Goal: Information Seeking & Learning: Learn about a topic

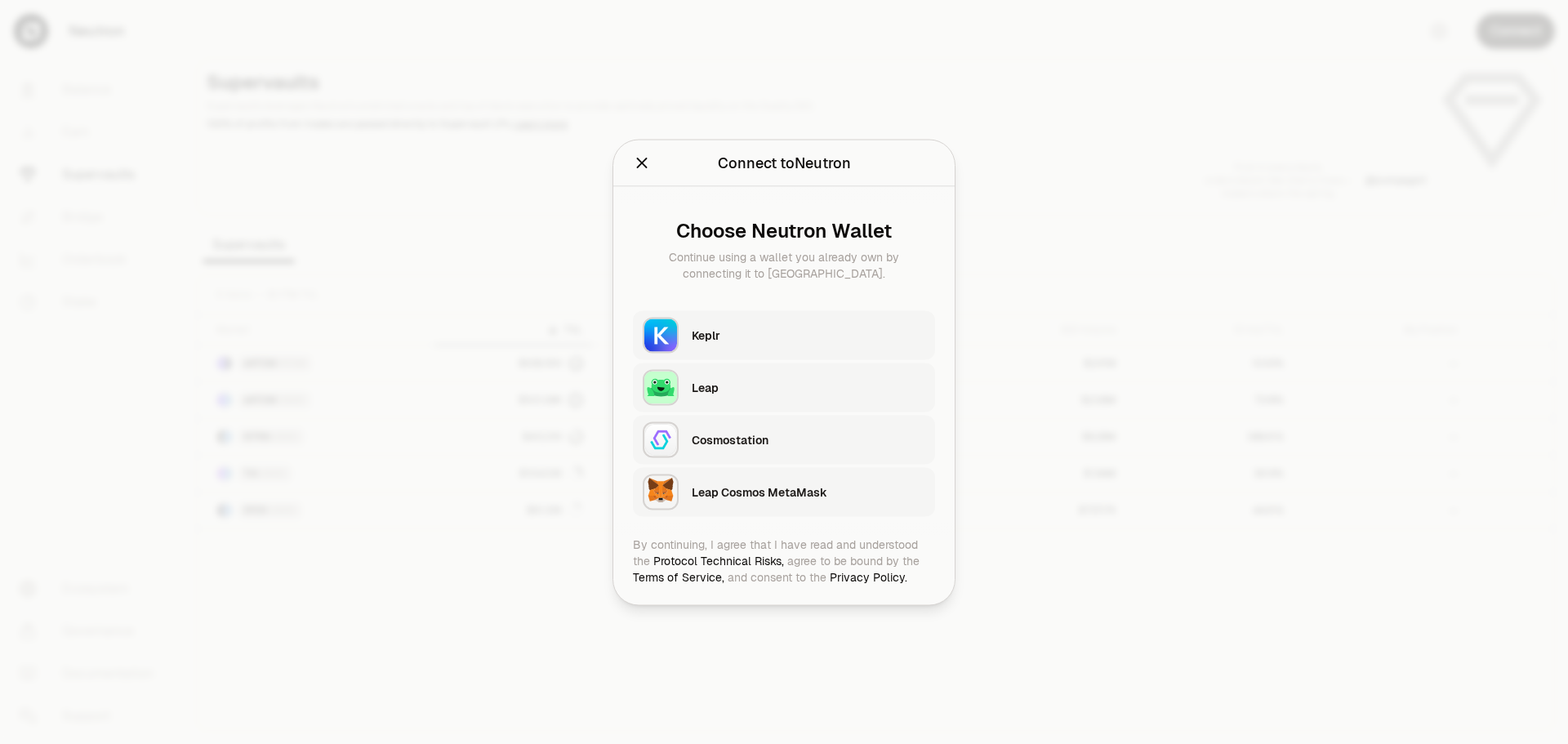
click at [757, 331] on div "Keplr" at bounding box center [808, 335] width 233 height 16
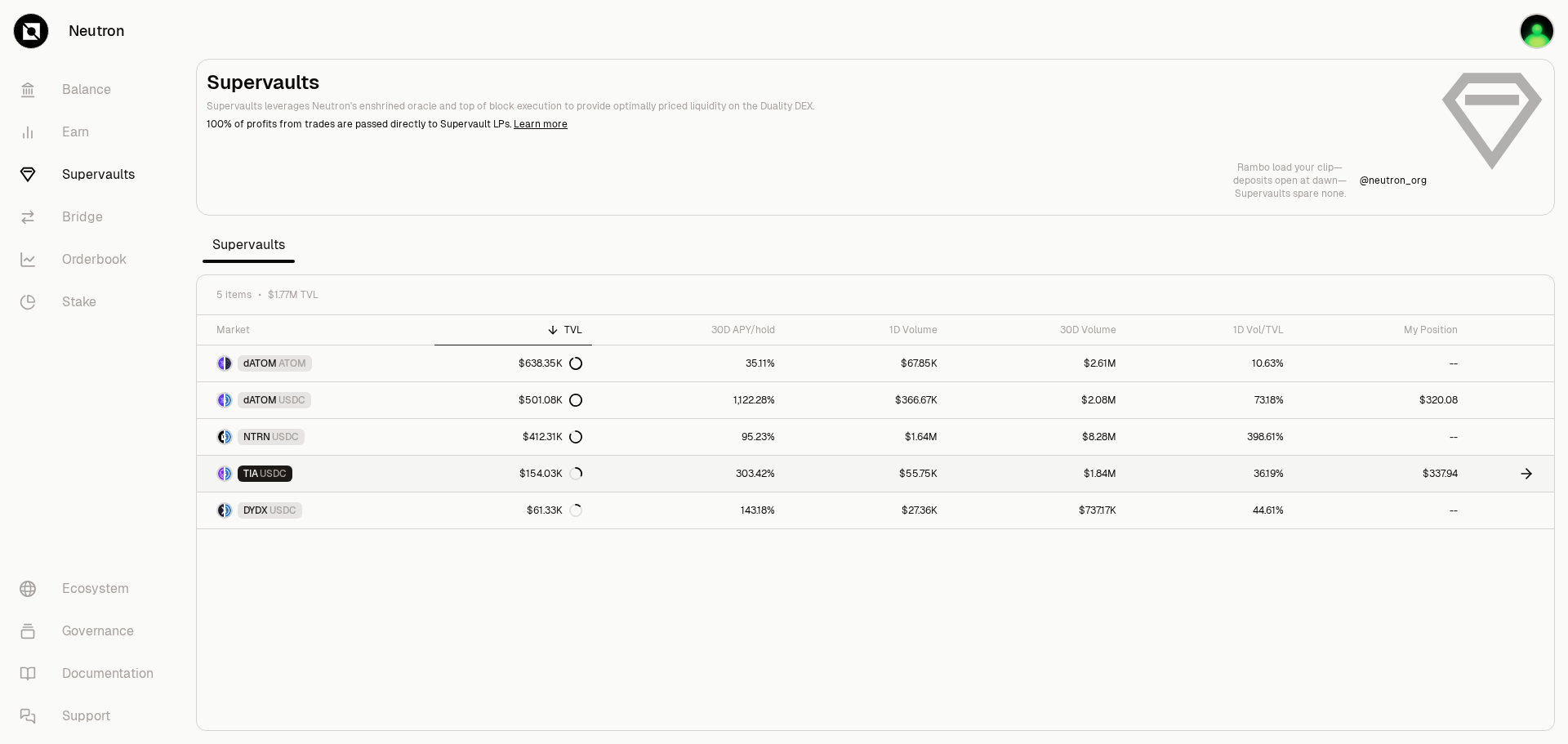
click at [642, 481] on link "303.42%" at bounding box center [688, 474] width 193 height 36
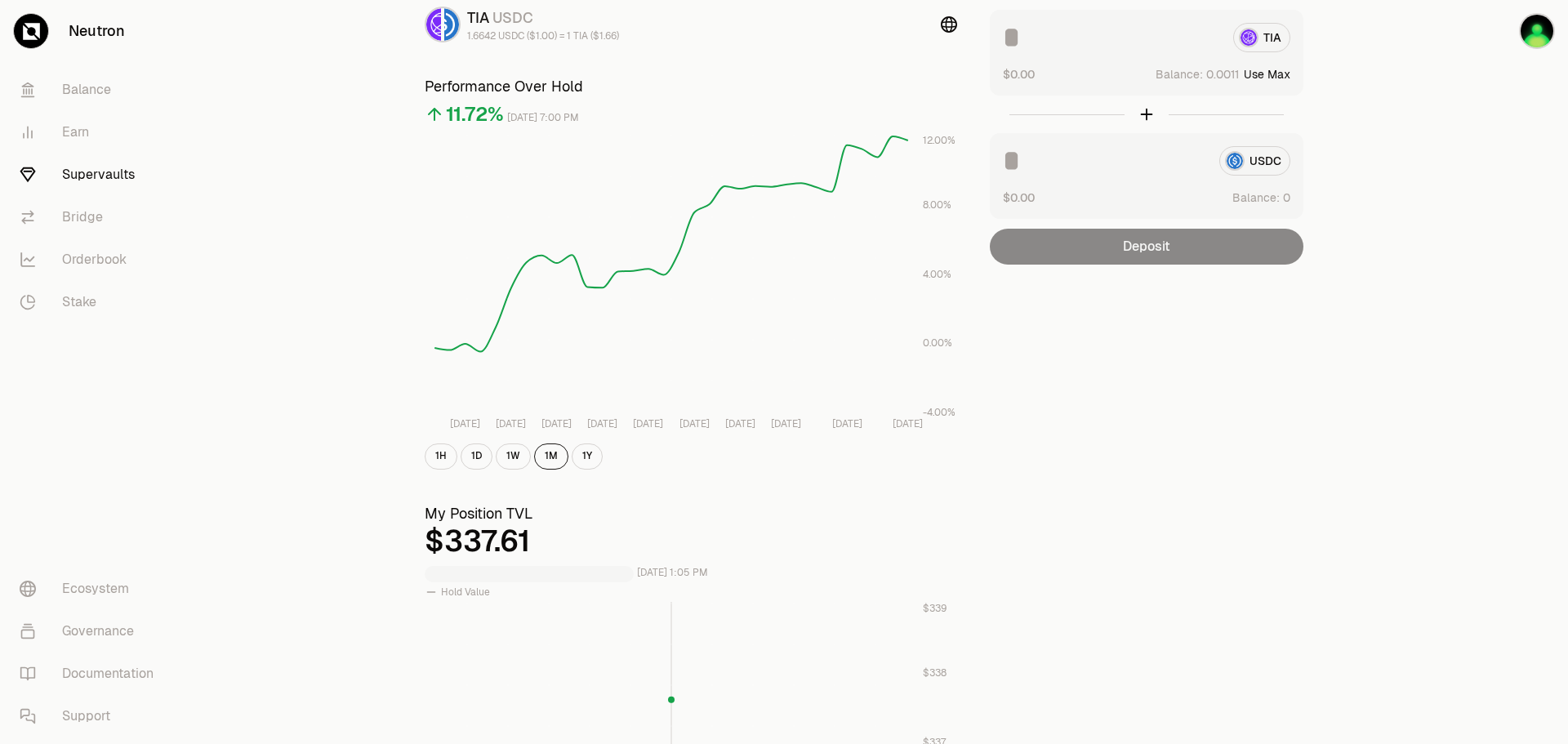
scroll to position [408, 0]
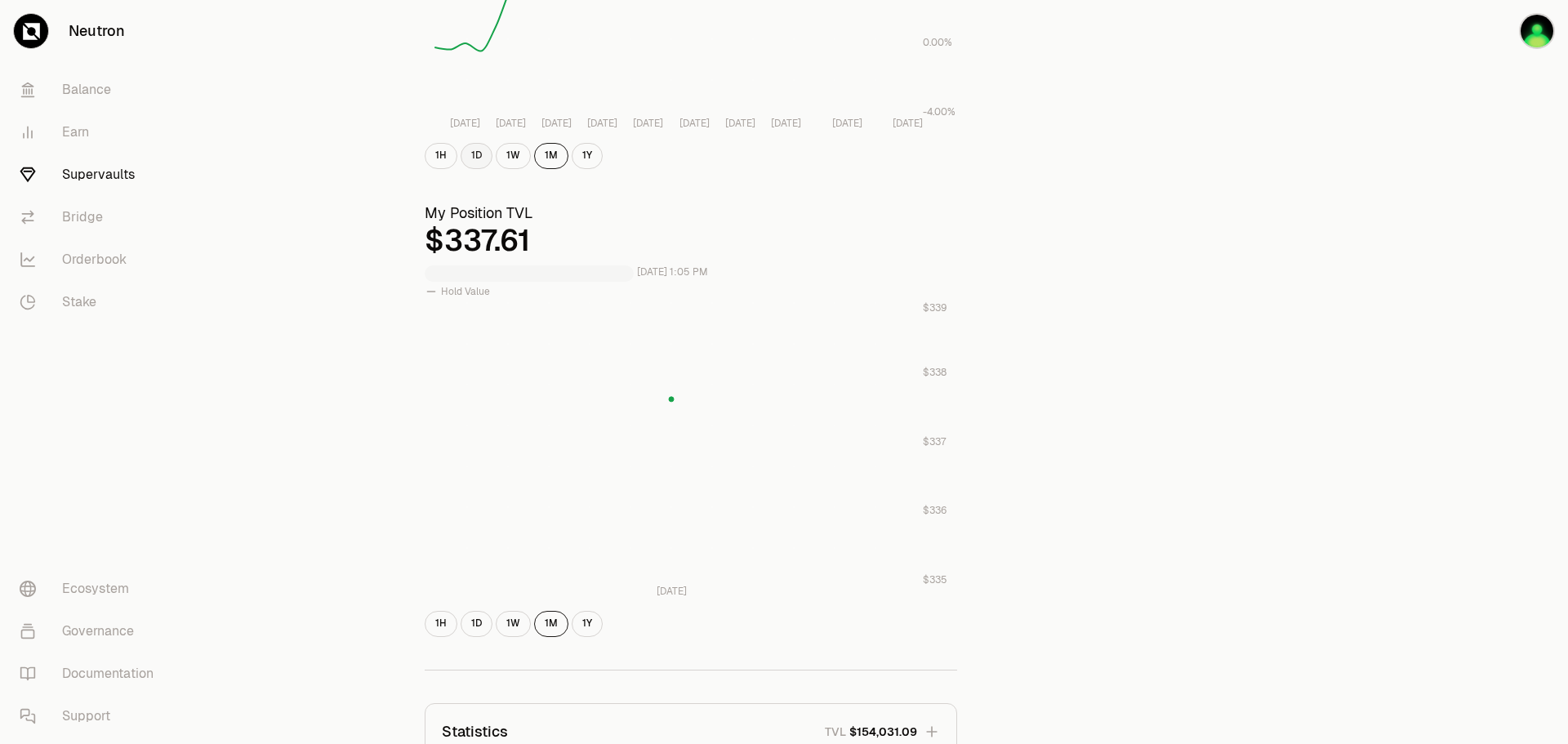
click at [479, 146] on button "1D" at bounding box center [476, 156] width 32 height 26
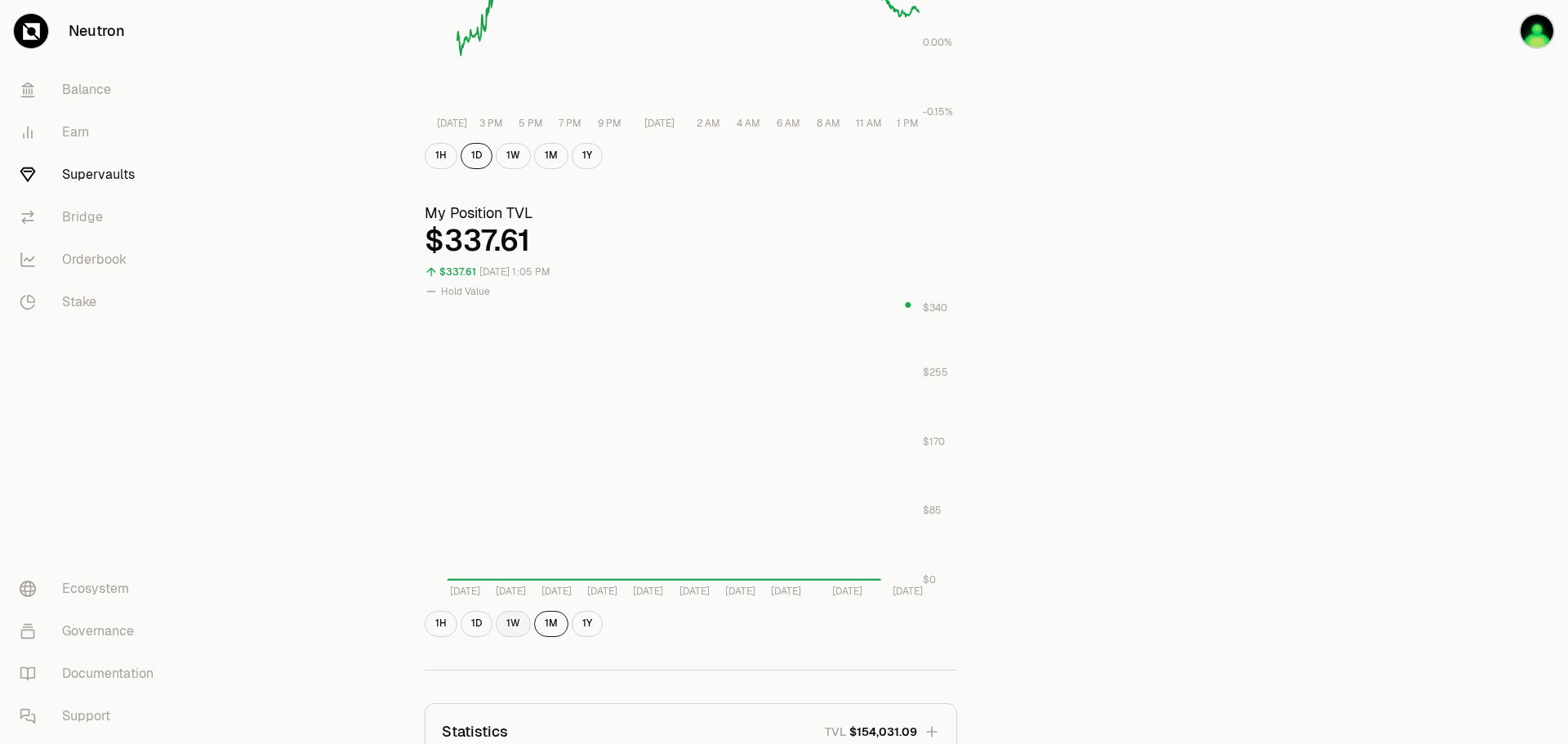
click at [512, 631] on button "1W" at bounding box center [513, 624] width 35 height 26
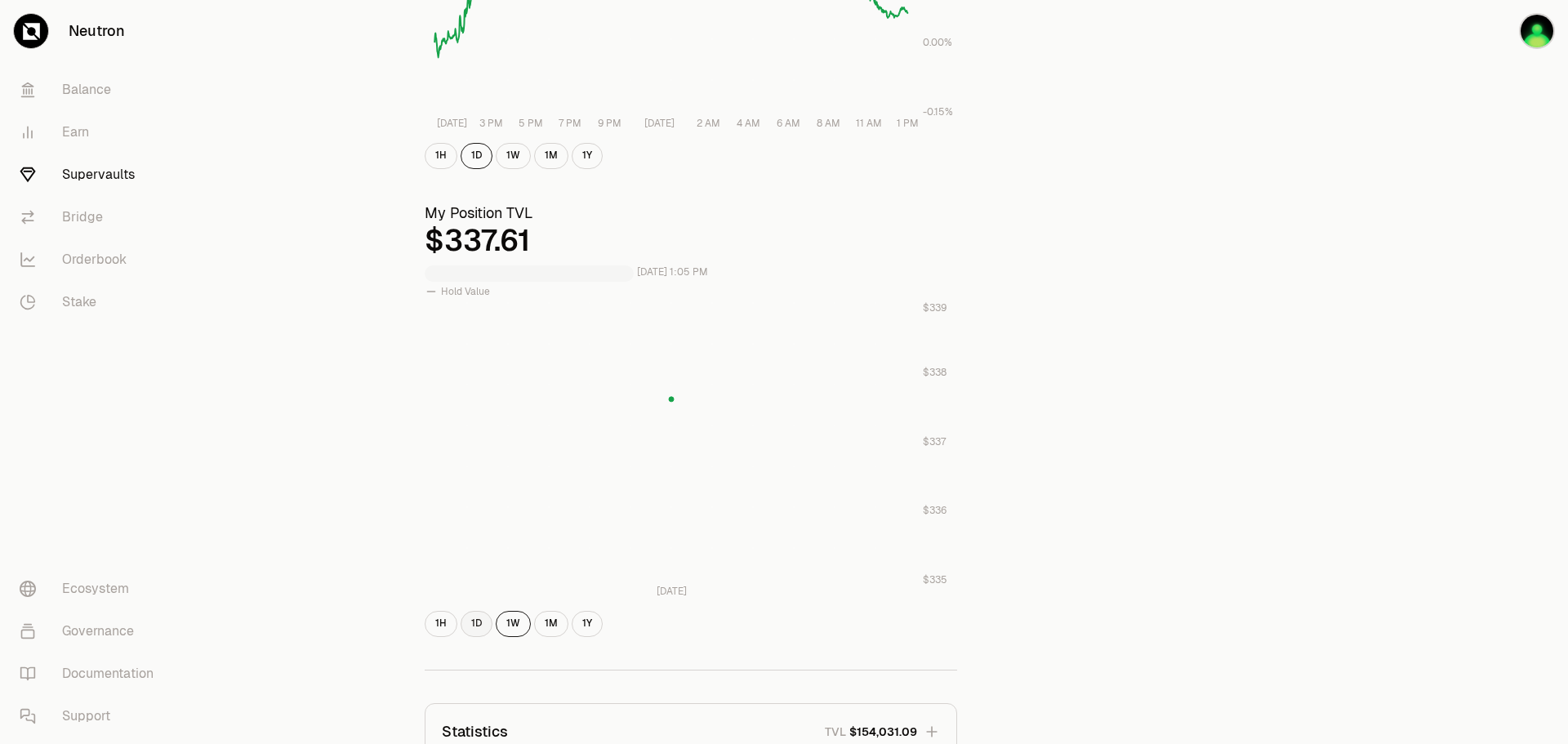
click at [480, 620] on button "1D" at bounding box center [476, 624] width 32 height 26
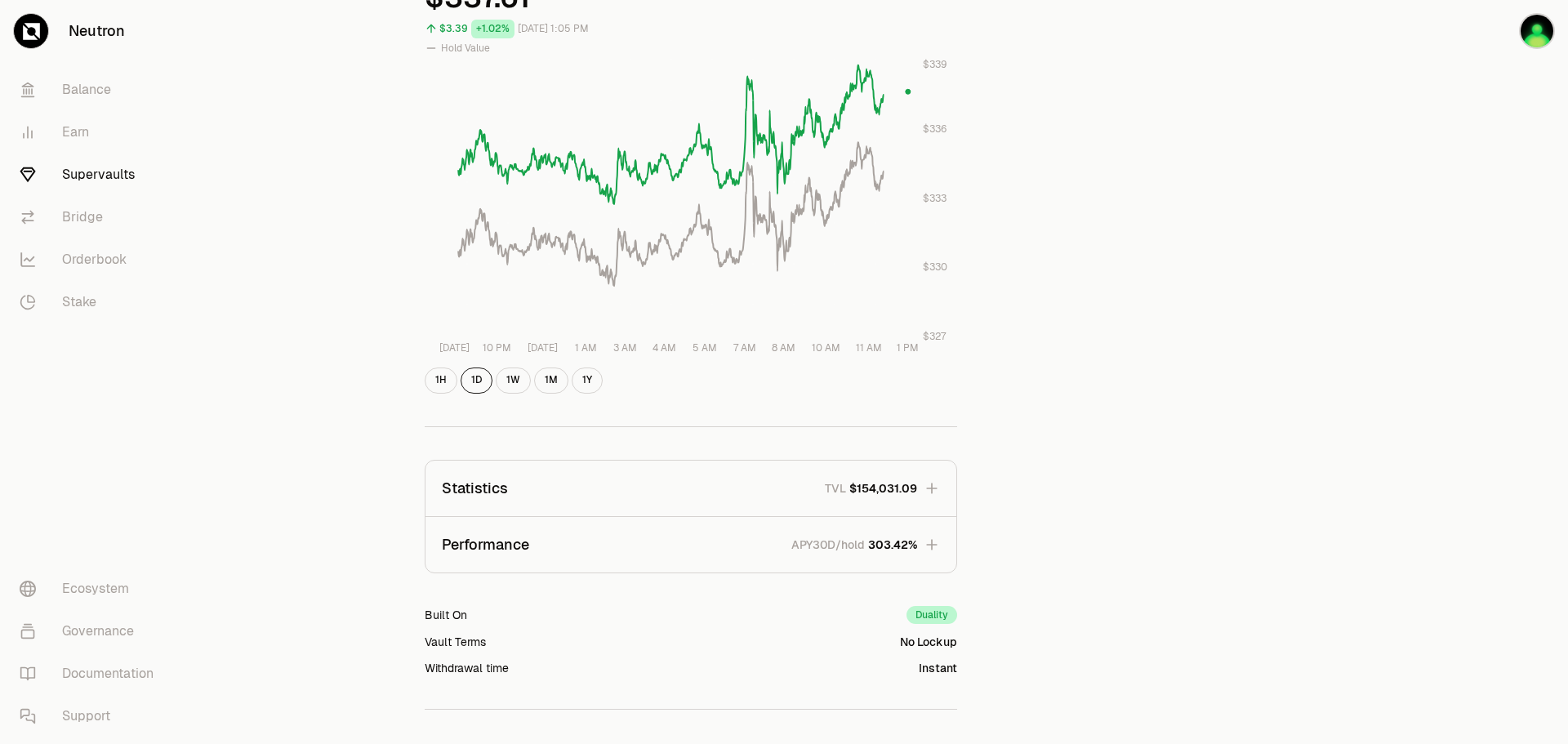
scroll to position [572, 0]
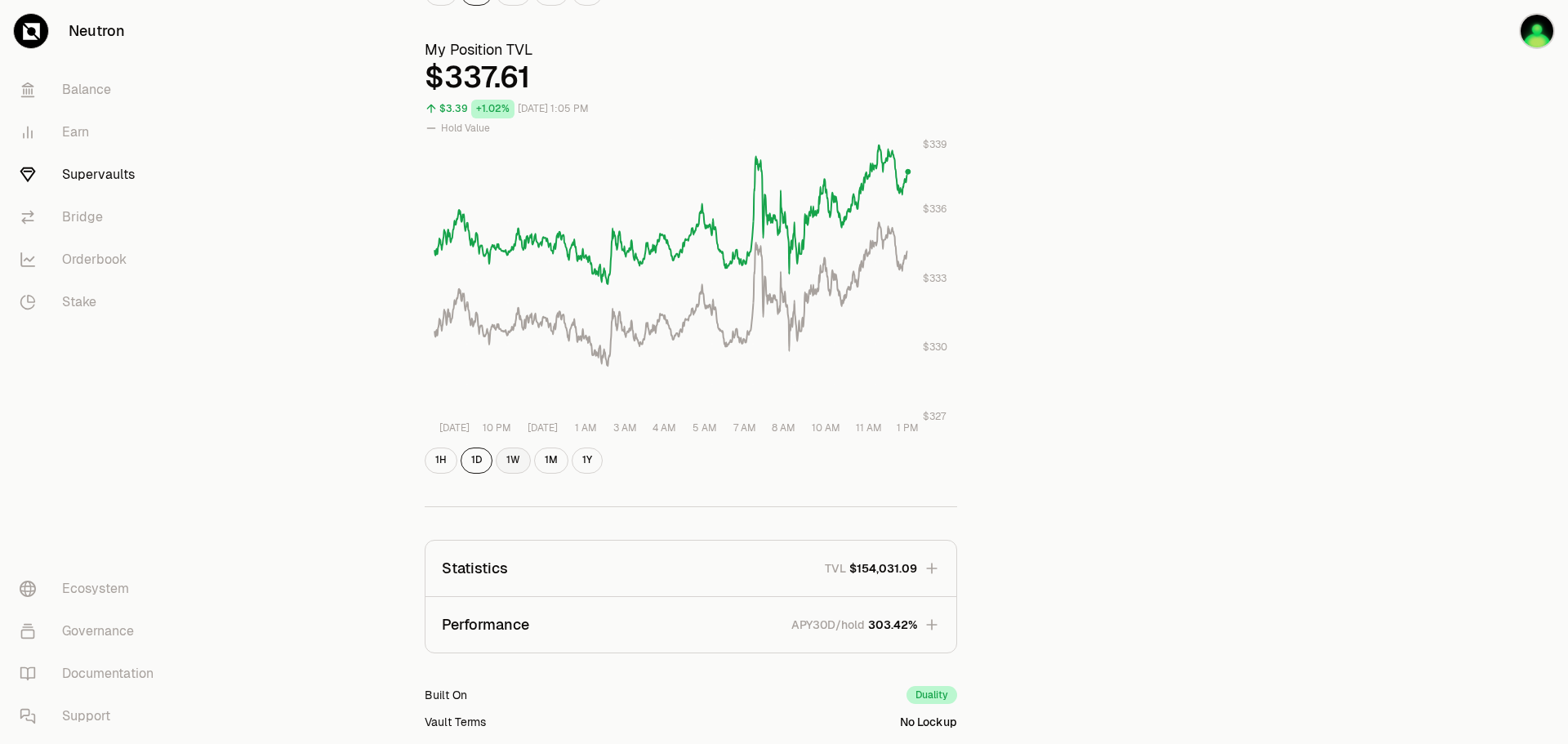
click at [517, 461] on button "1W" at bounding box center [513, 461] width 35 height 26
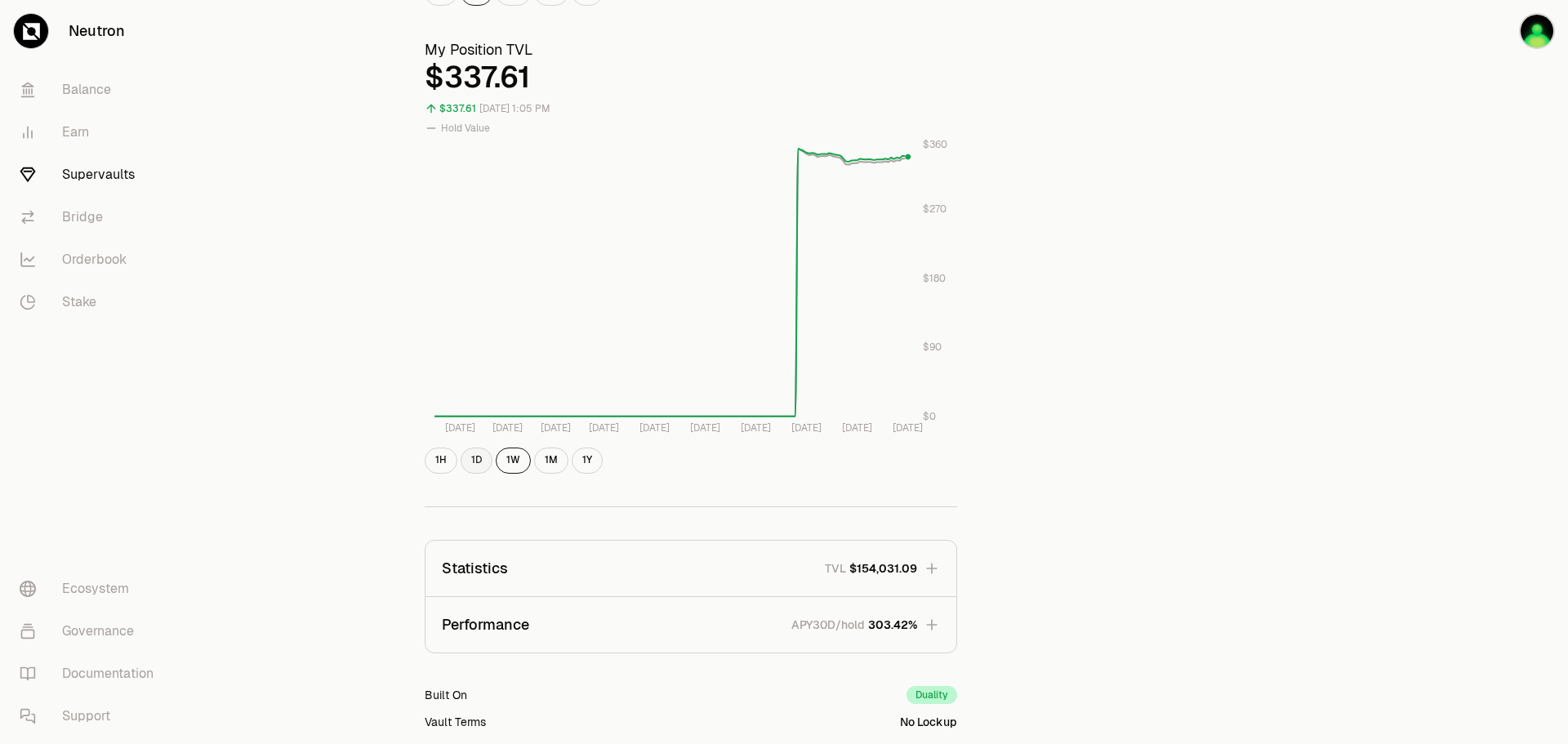
click at [480, 460] on button "1D" at bounding box center [476, 461] width 32 height 26
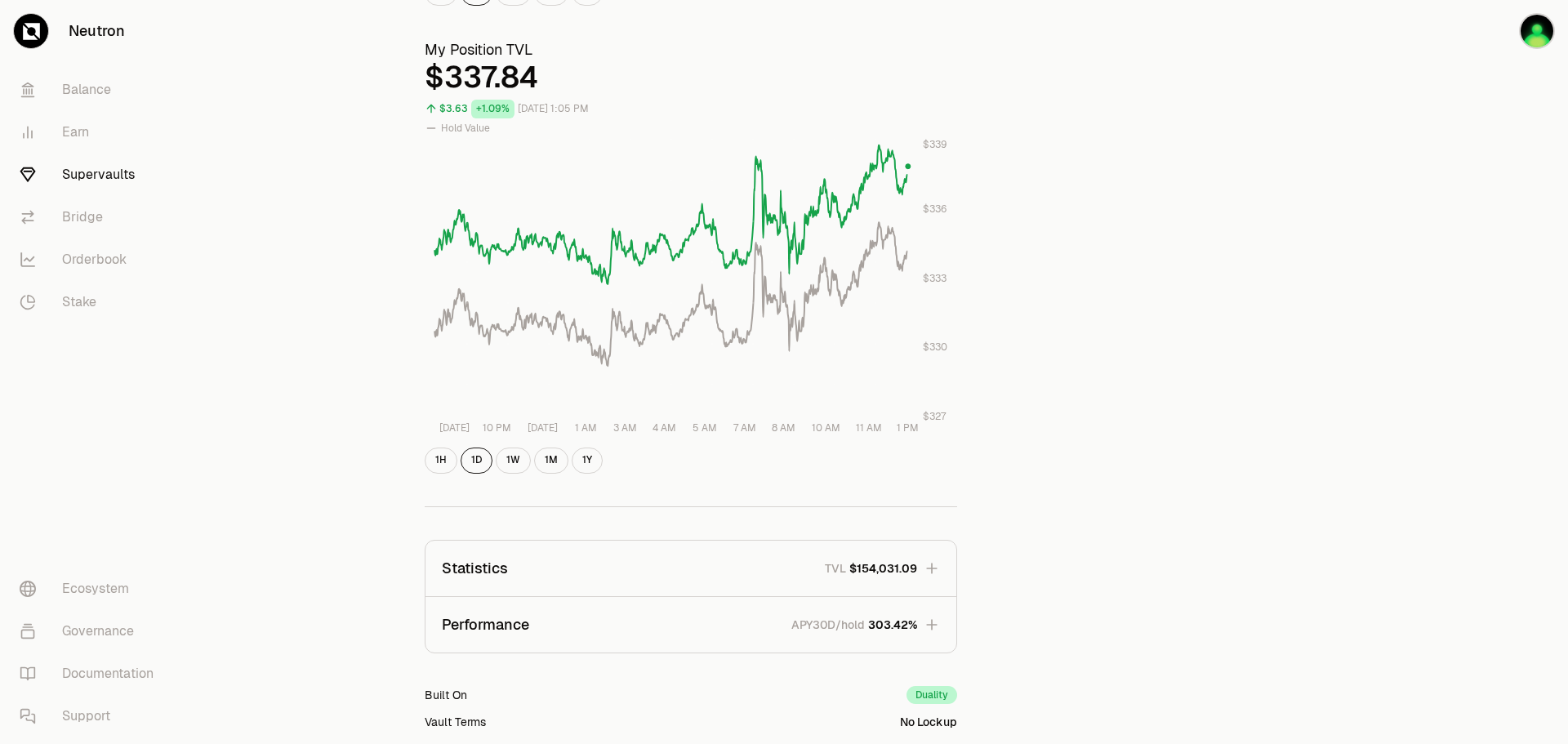
scroll to position [0, 0]
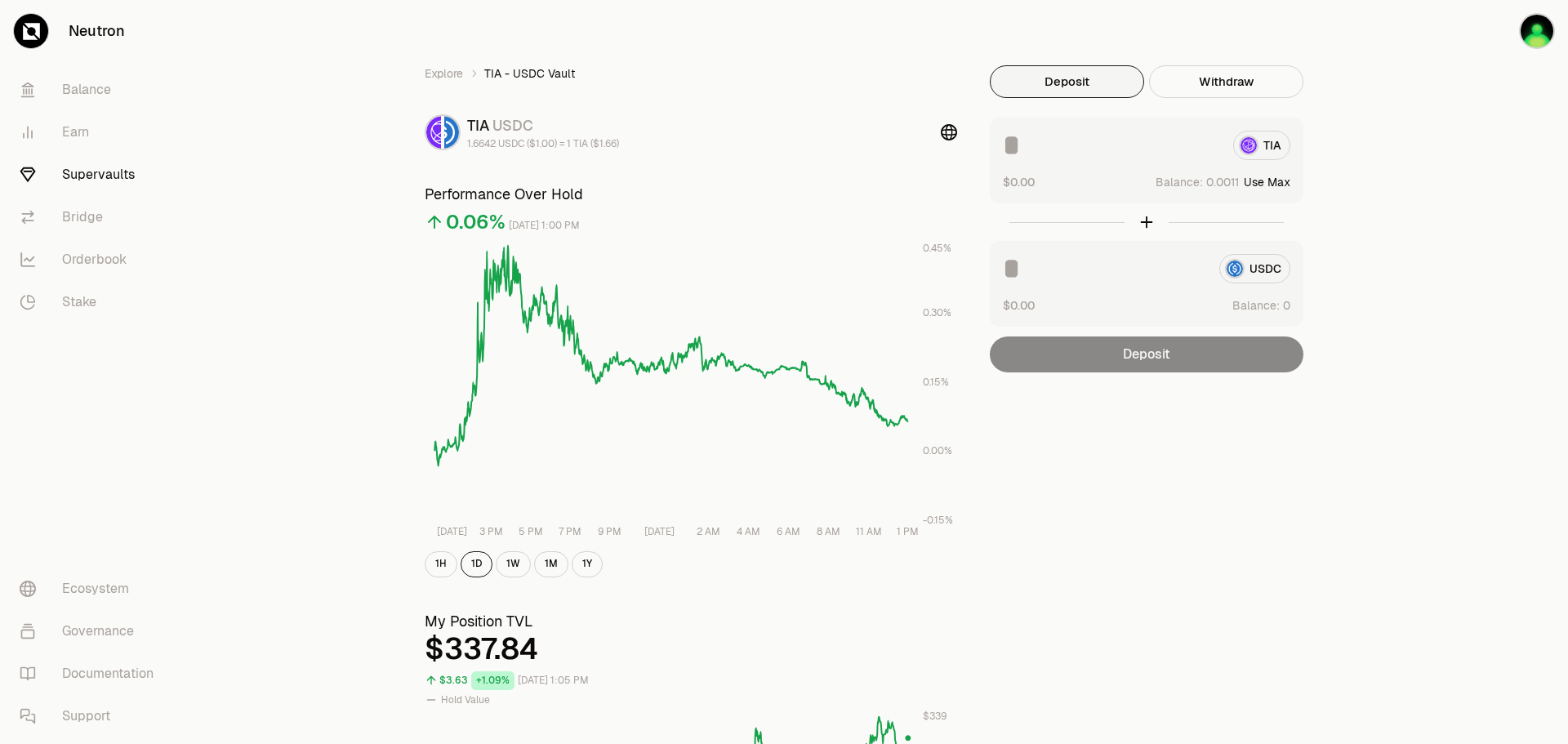
click at [109, 168] on link "Supervaults" at bounding box center [92, 175] width 170 height 43
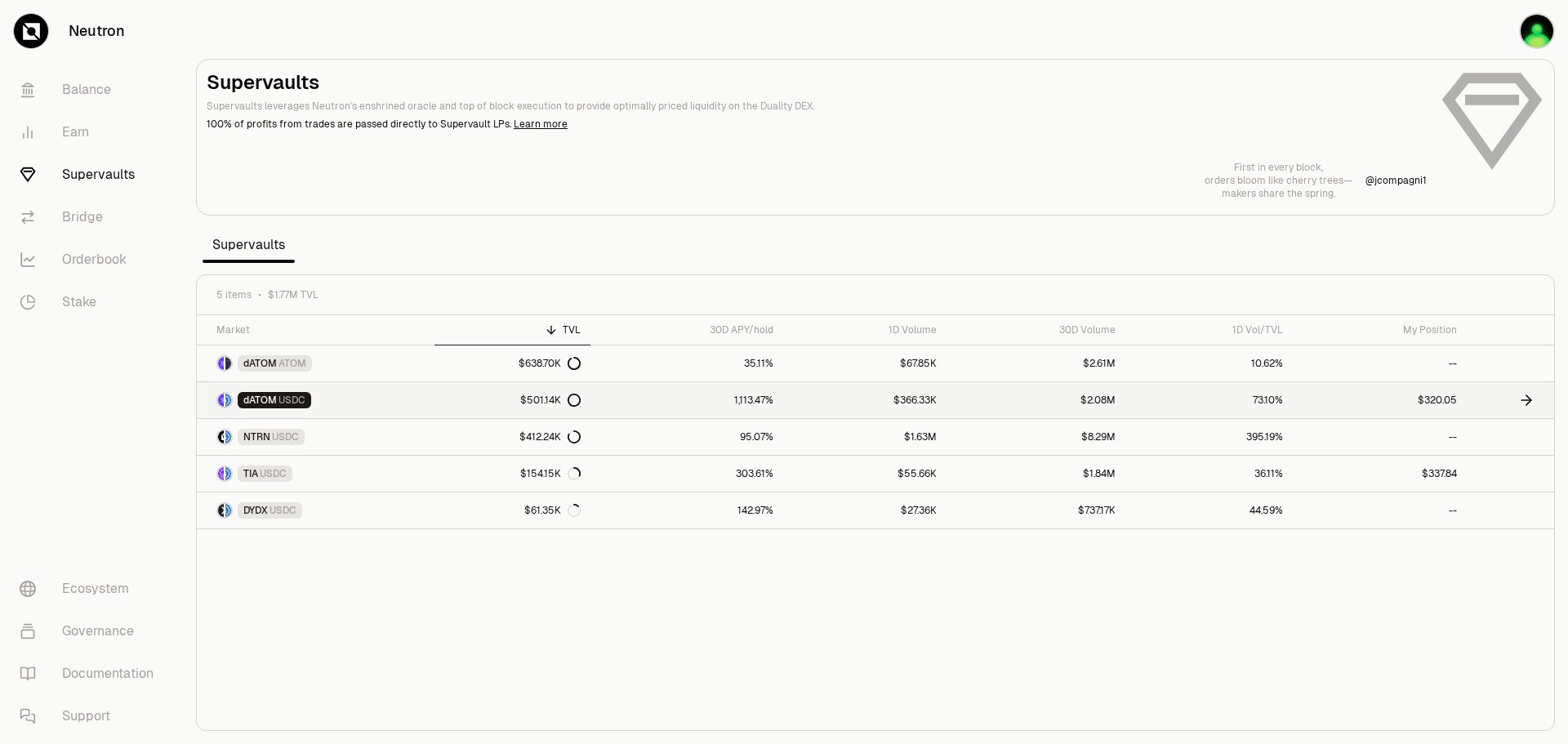
click at [377, 408] on link "dATOM USDC" at bounding box center [315, 401] width 238 height 36
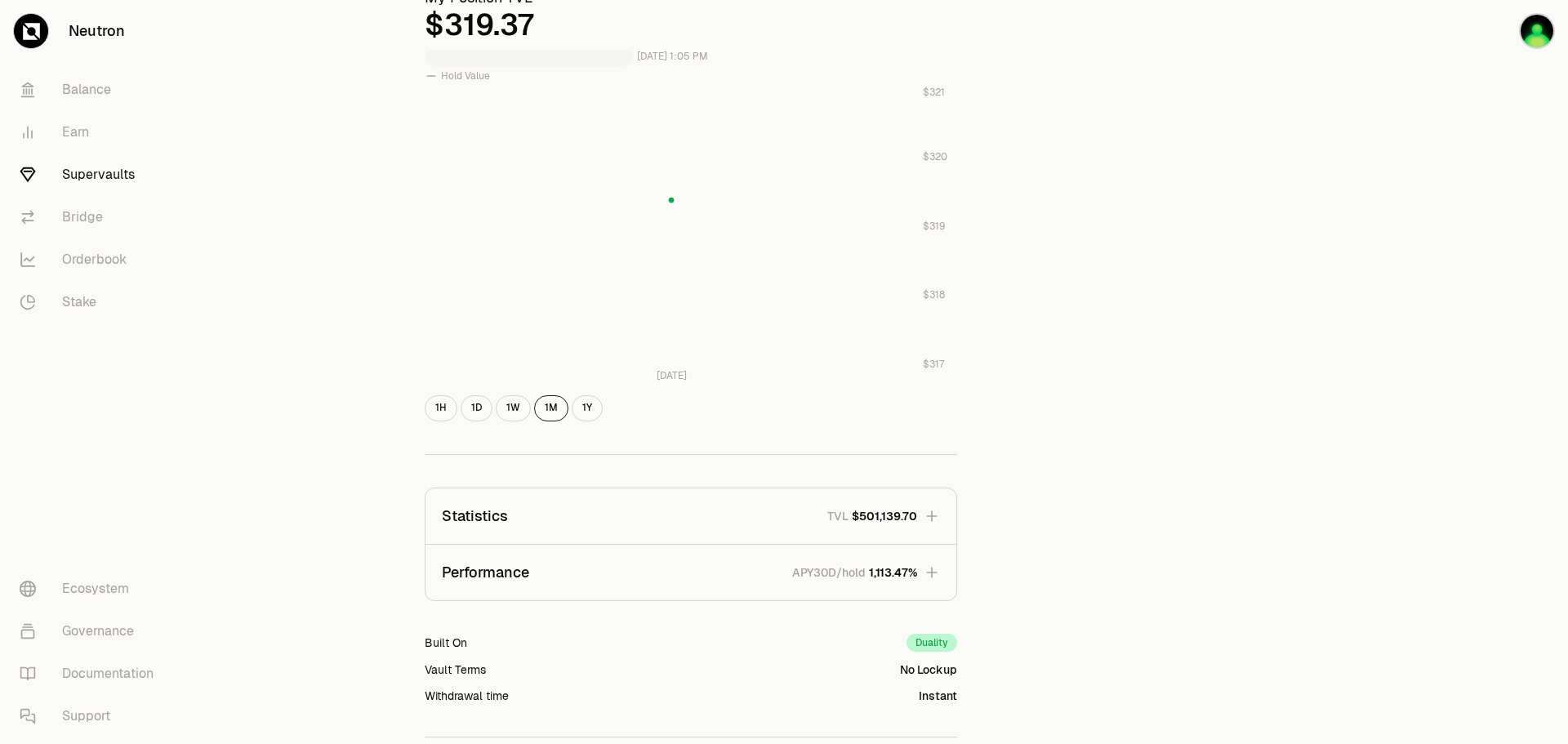
scroll to position [654, 0]
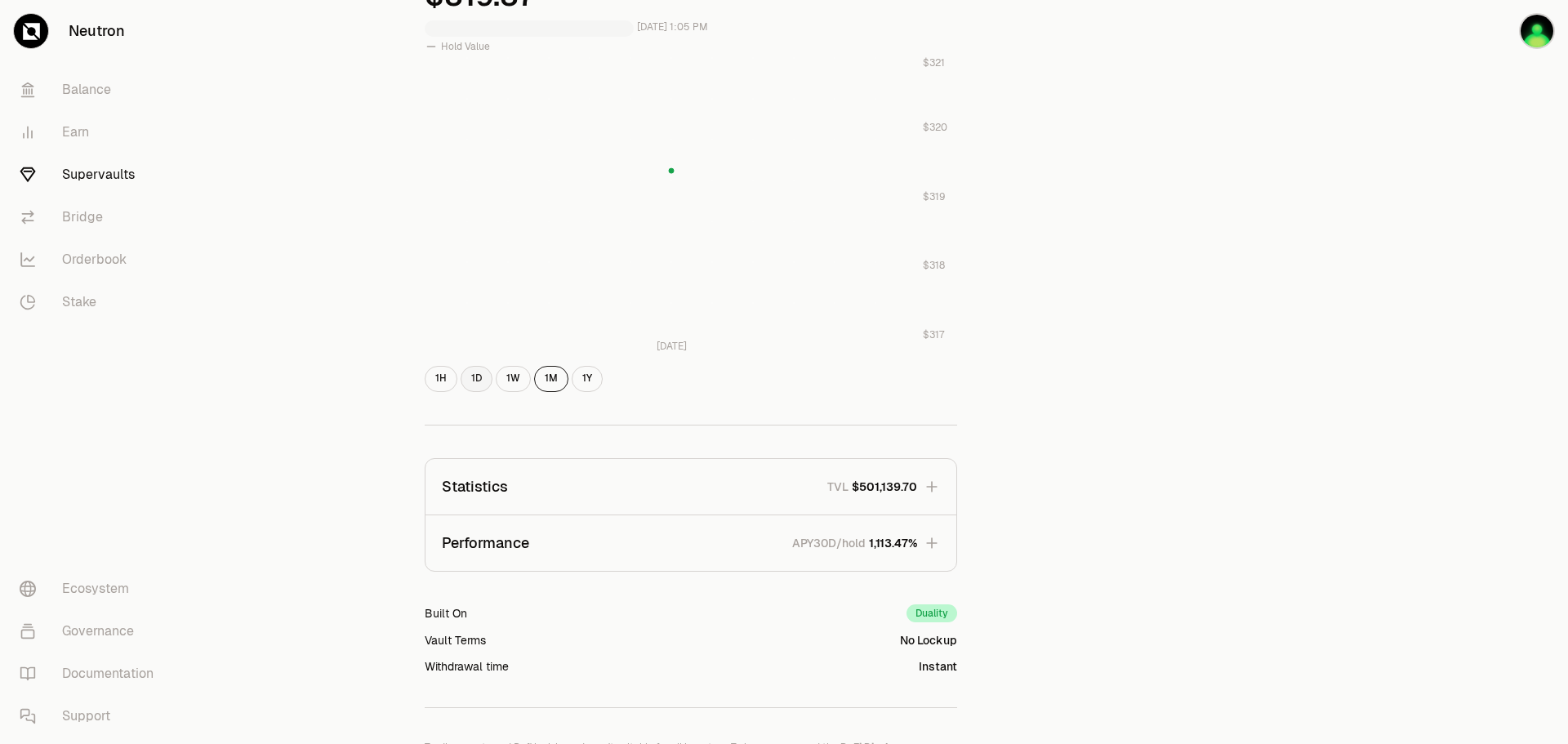
click at [478, 373] on button "1D" at bounding box center [476, 378] width 32 height 26
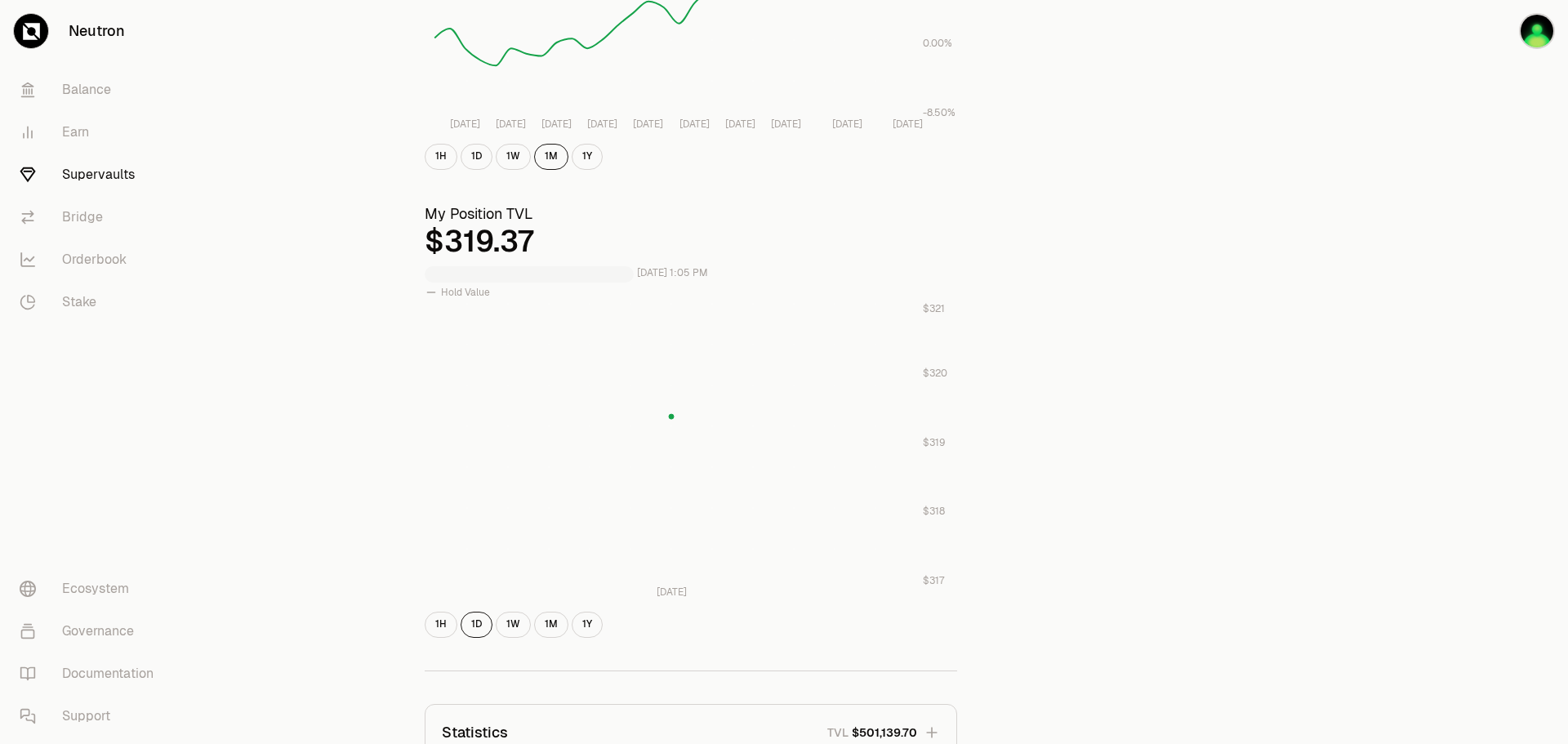
scroll to position [408, 0]
click at [501, 620] on button "1W" at bounding box center [513, 624] width 35 height 26
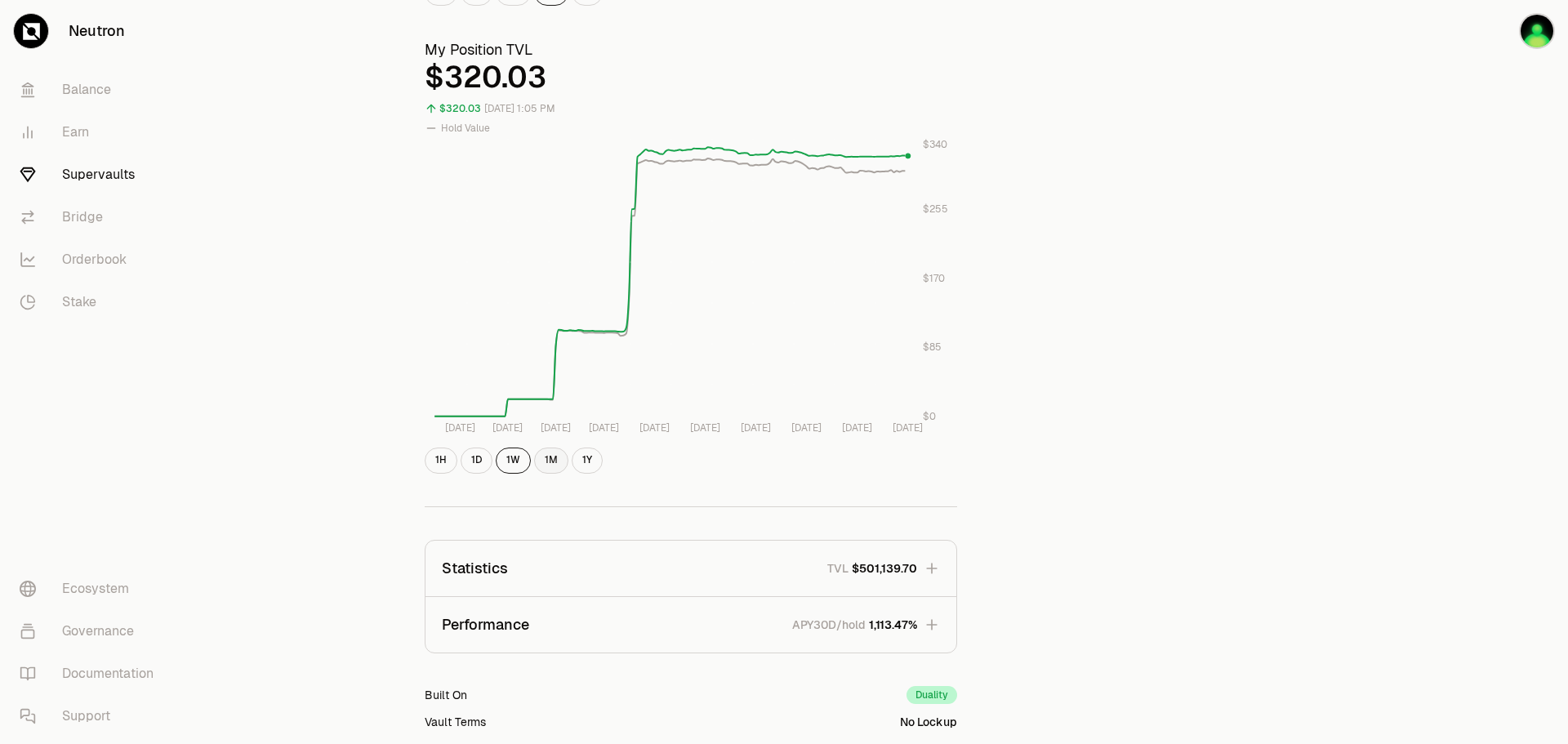
click at [537, 468] on button "1M" at bounding box center [552, 461] width 34 height 26
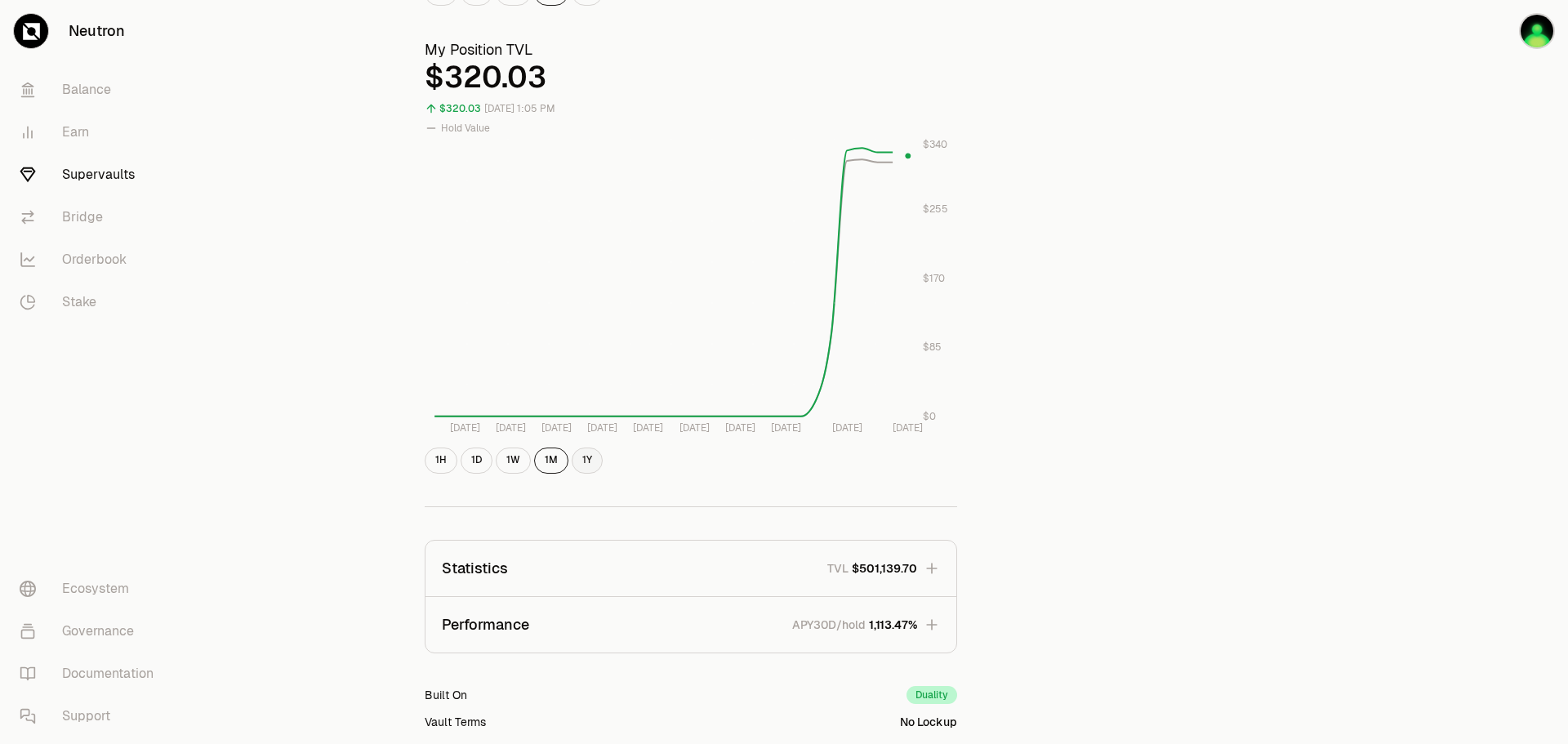
click at [579, 459] on button "1Y" at bounding box center [587, 461] width 31 height 26
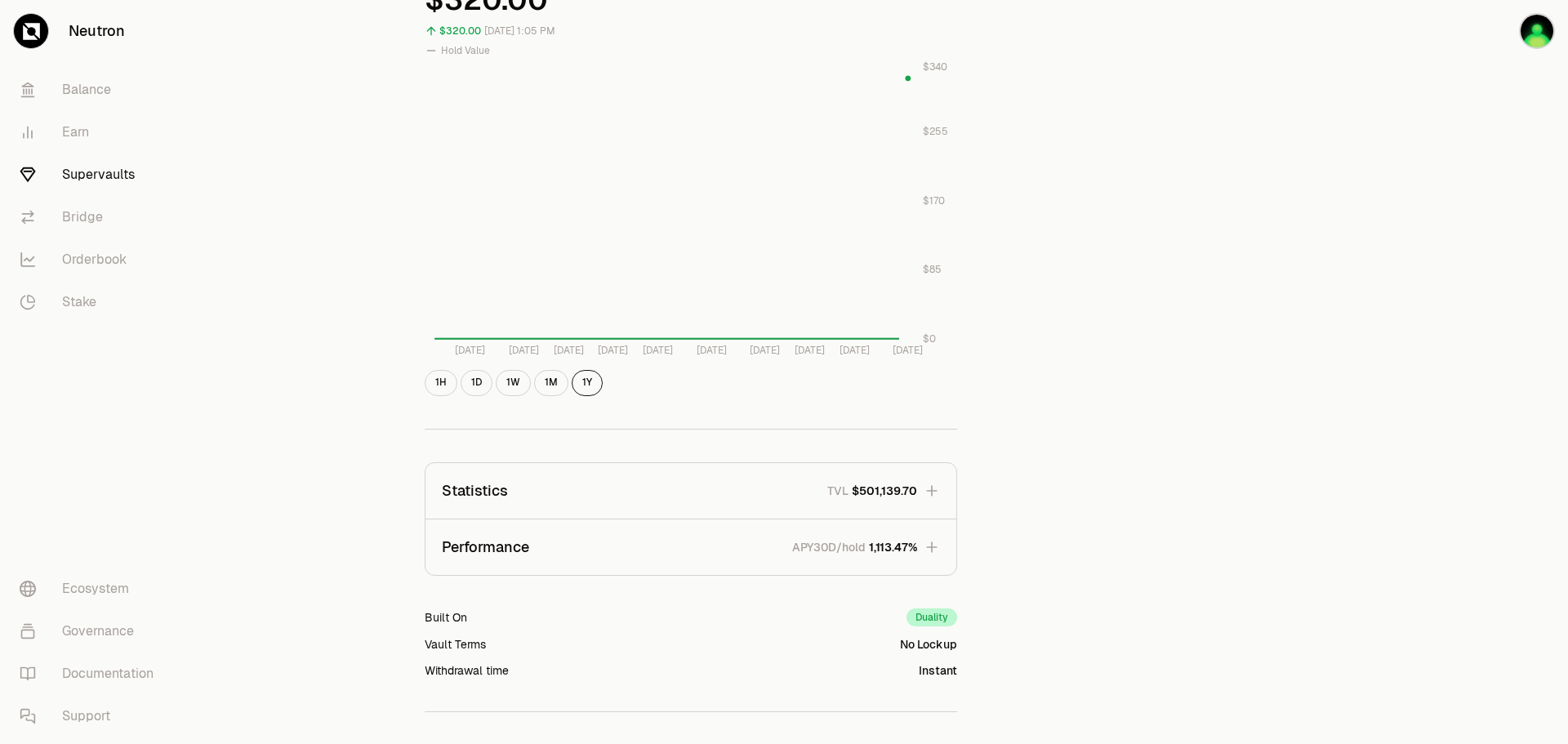
scroll to position [687, 0]
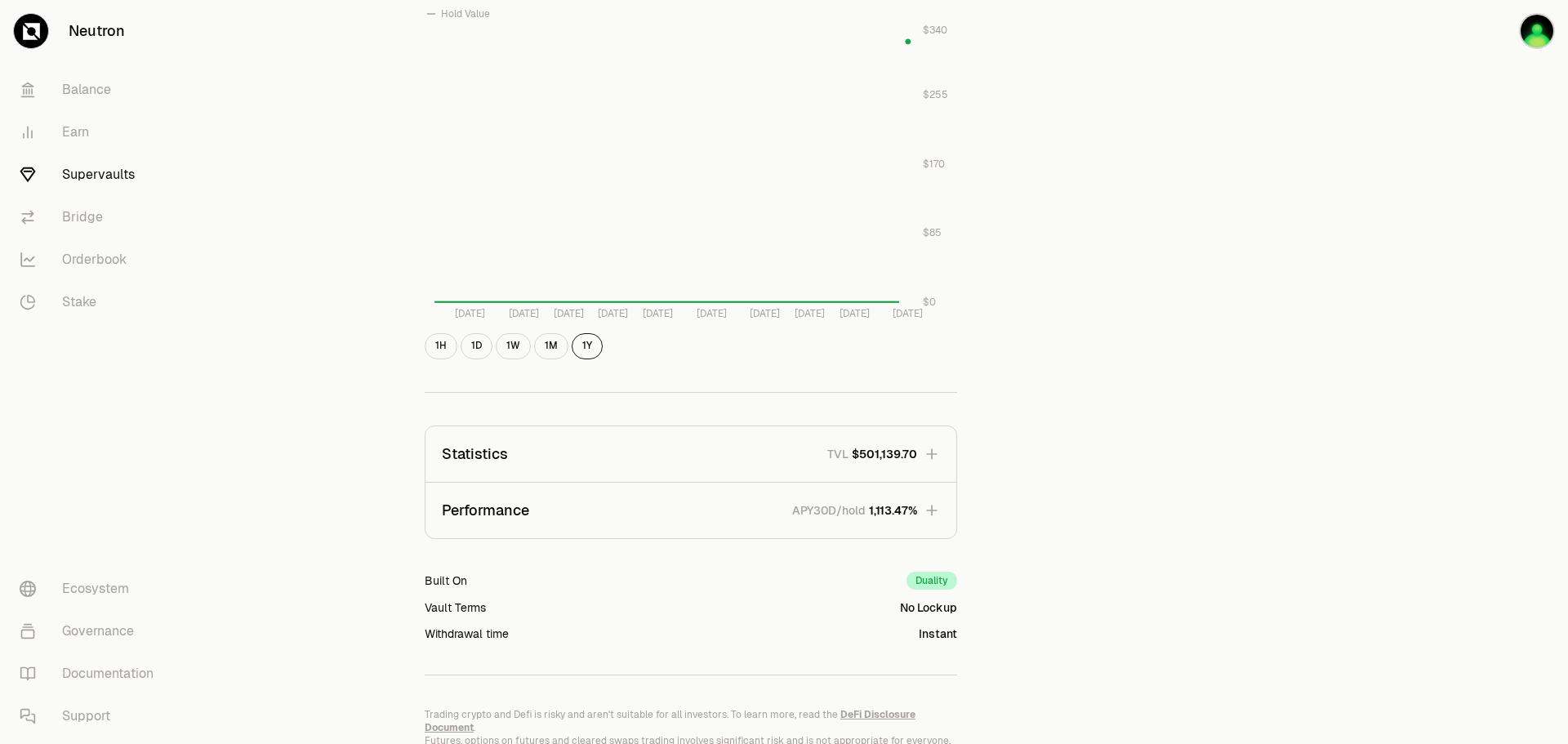
click at [831, 504] on p "APY30D/hold" at bounding box center [829, 510] width 74 height 16
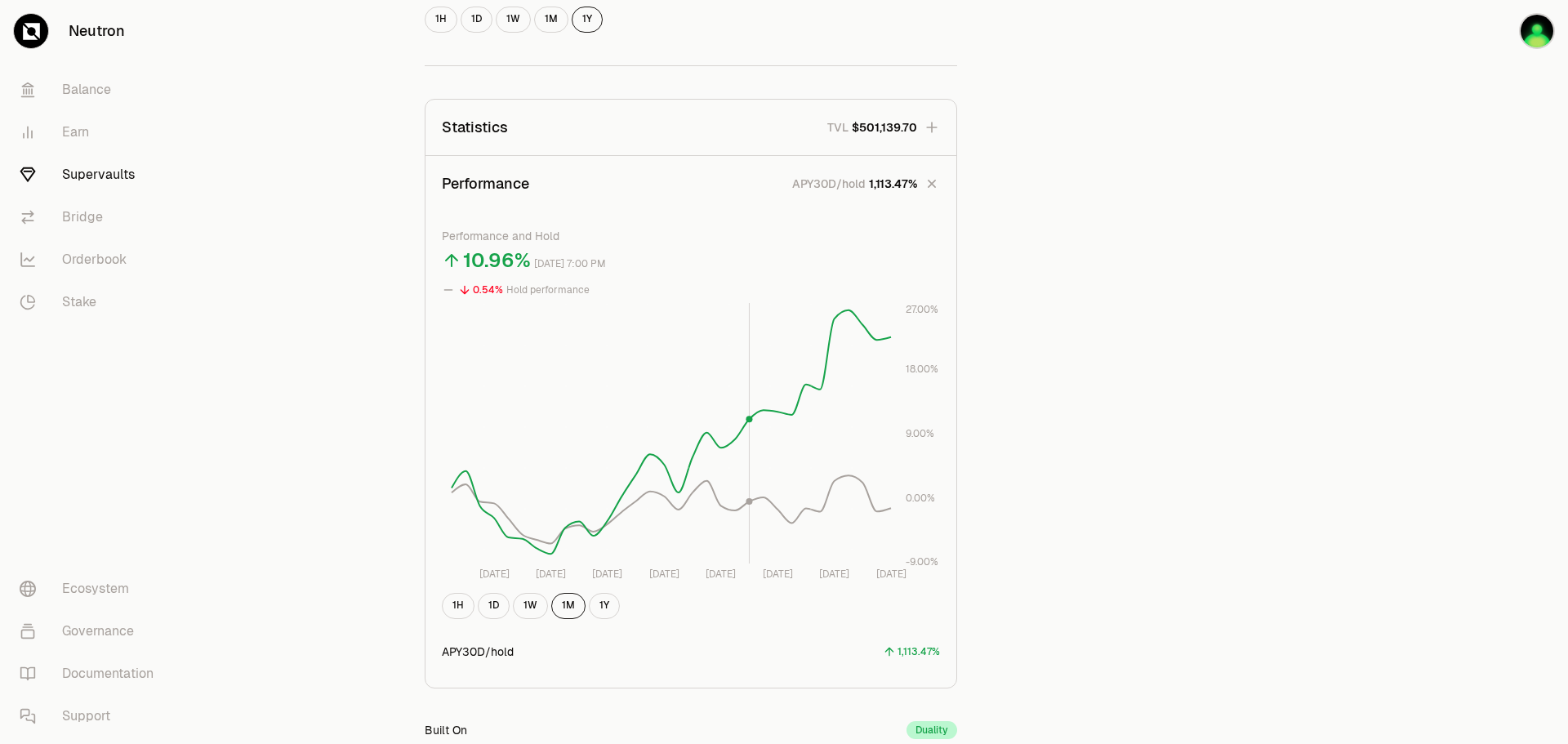
scroll to position [1095, 0]
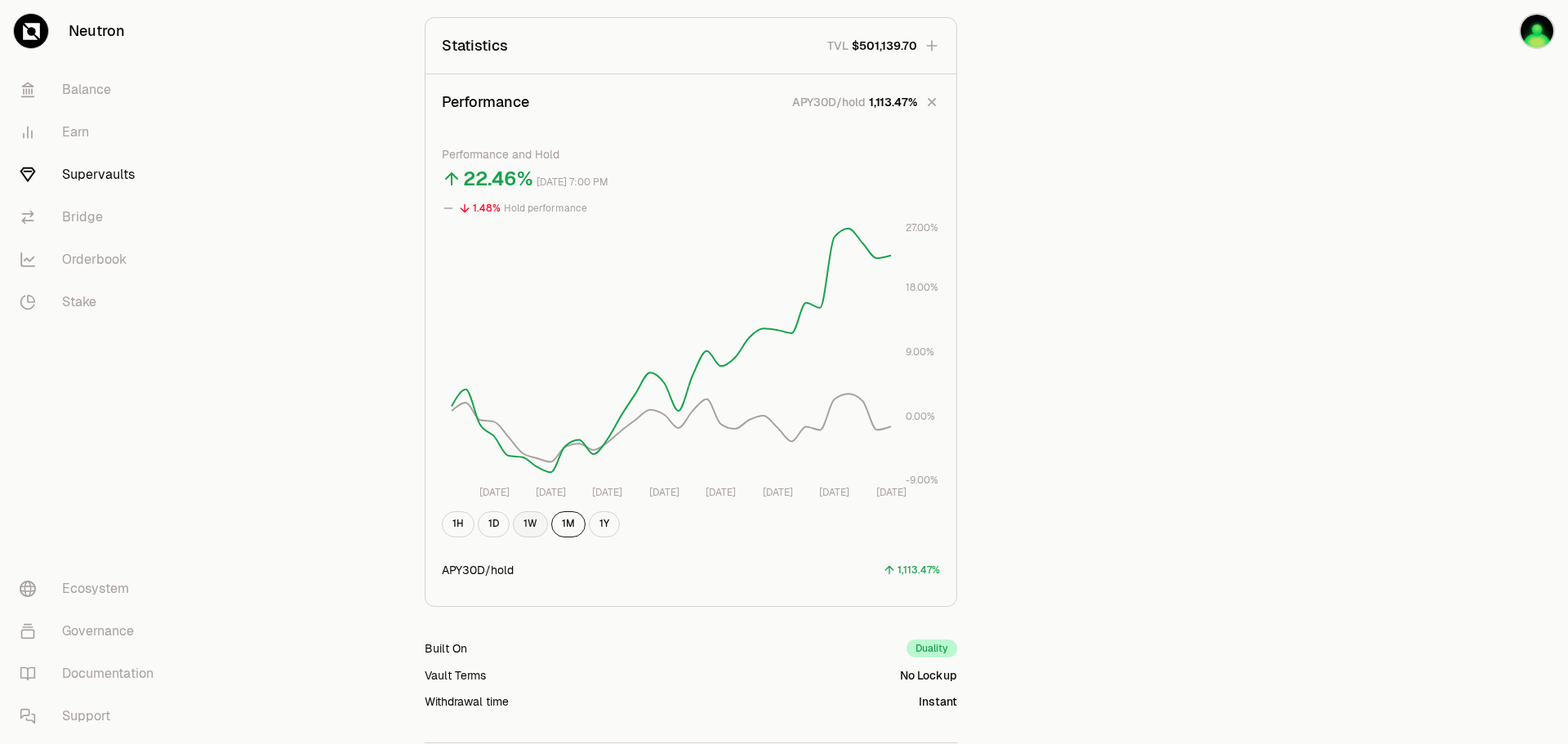
click at [533, 517] on button "1W" at bounding box center [530, 524] width 35 height 26
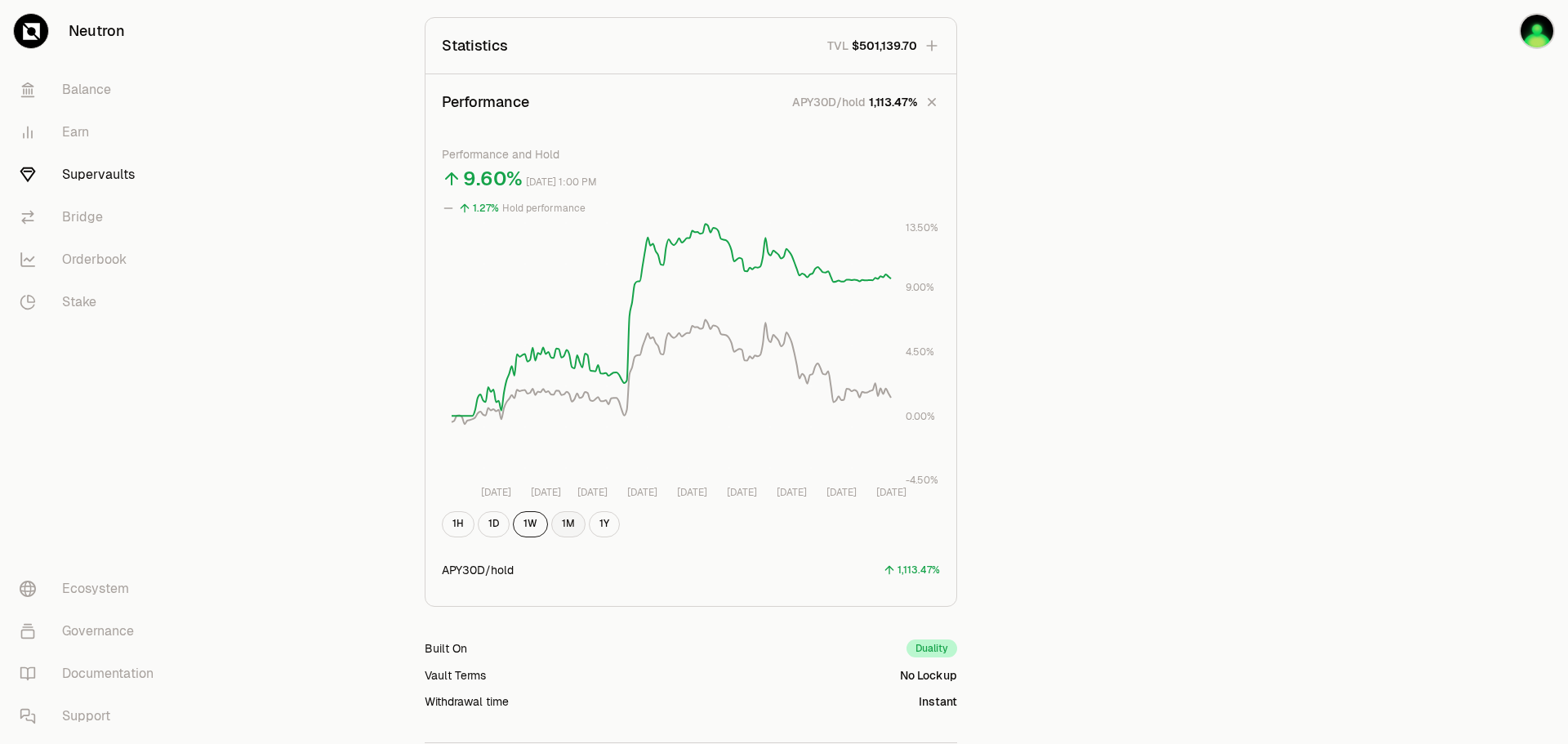
click at [566, 530] on button "1M" at bounding box center [569, 524] width 34 height 26
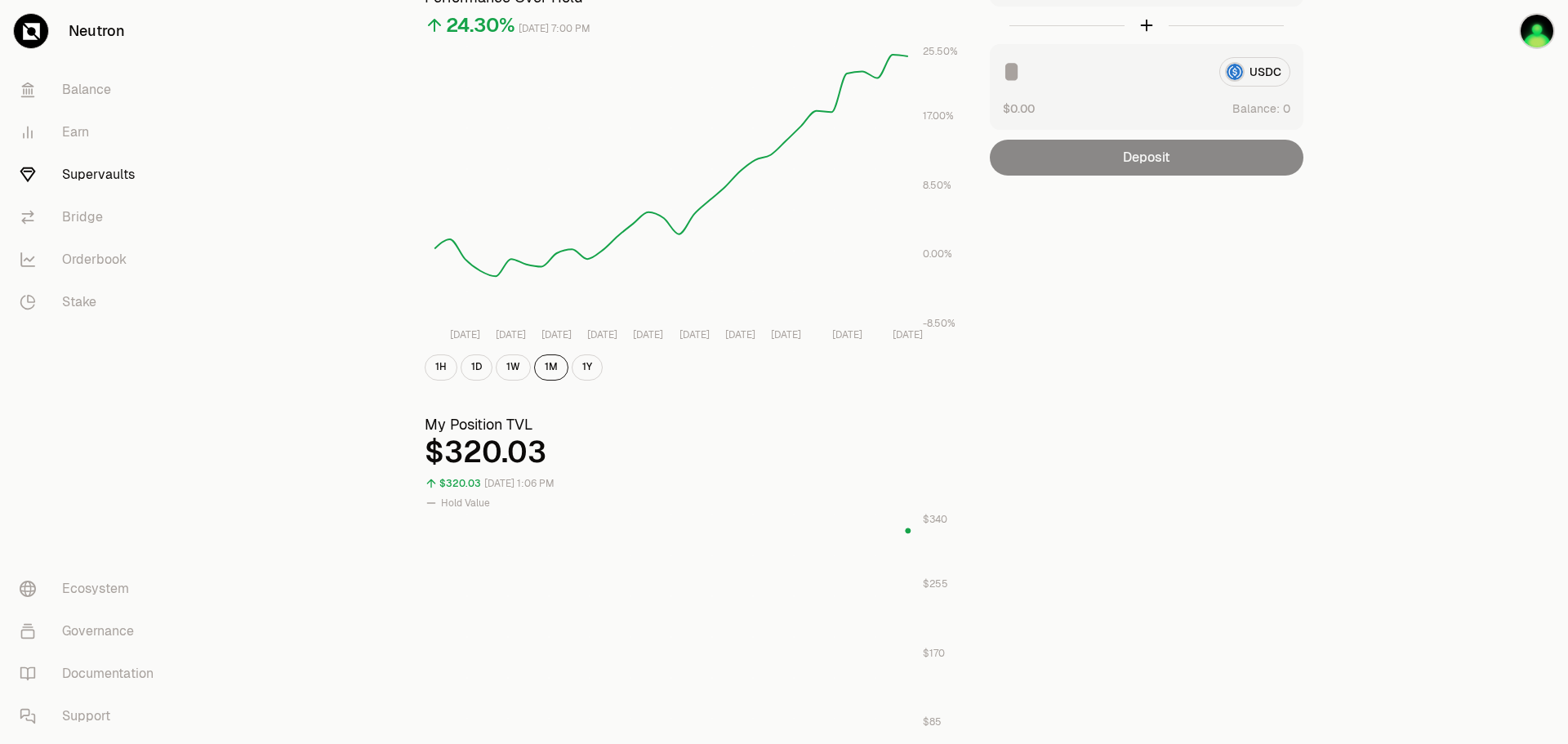
scroll to position [0, 0]
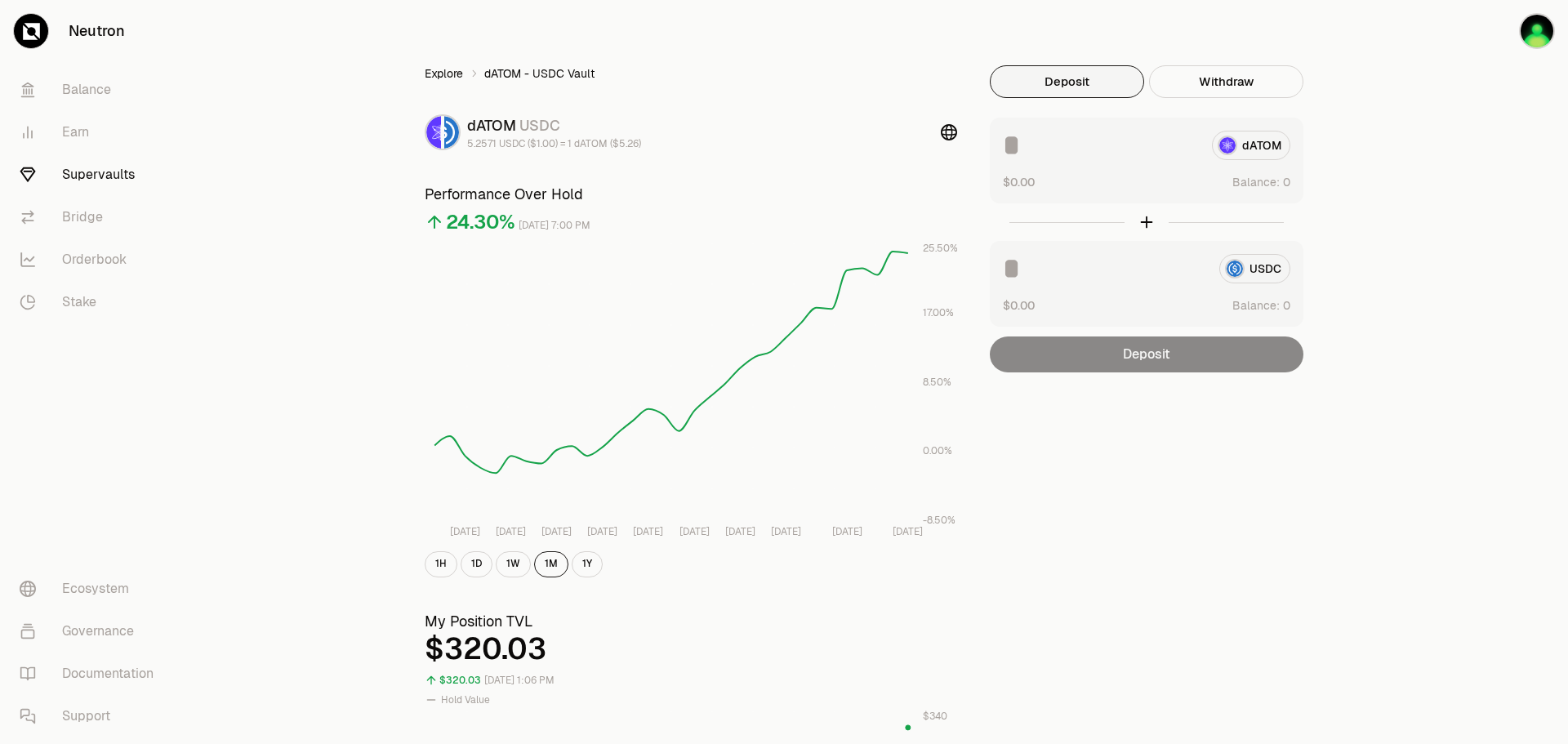
click at [463, 73] on link "Explore" at bounding box center [443, 73] width 39 height 16
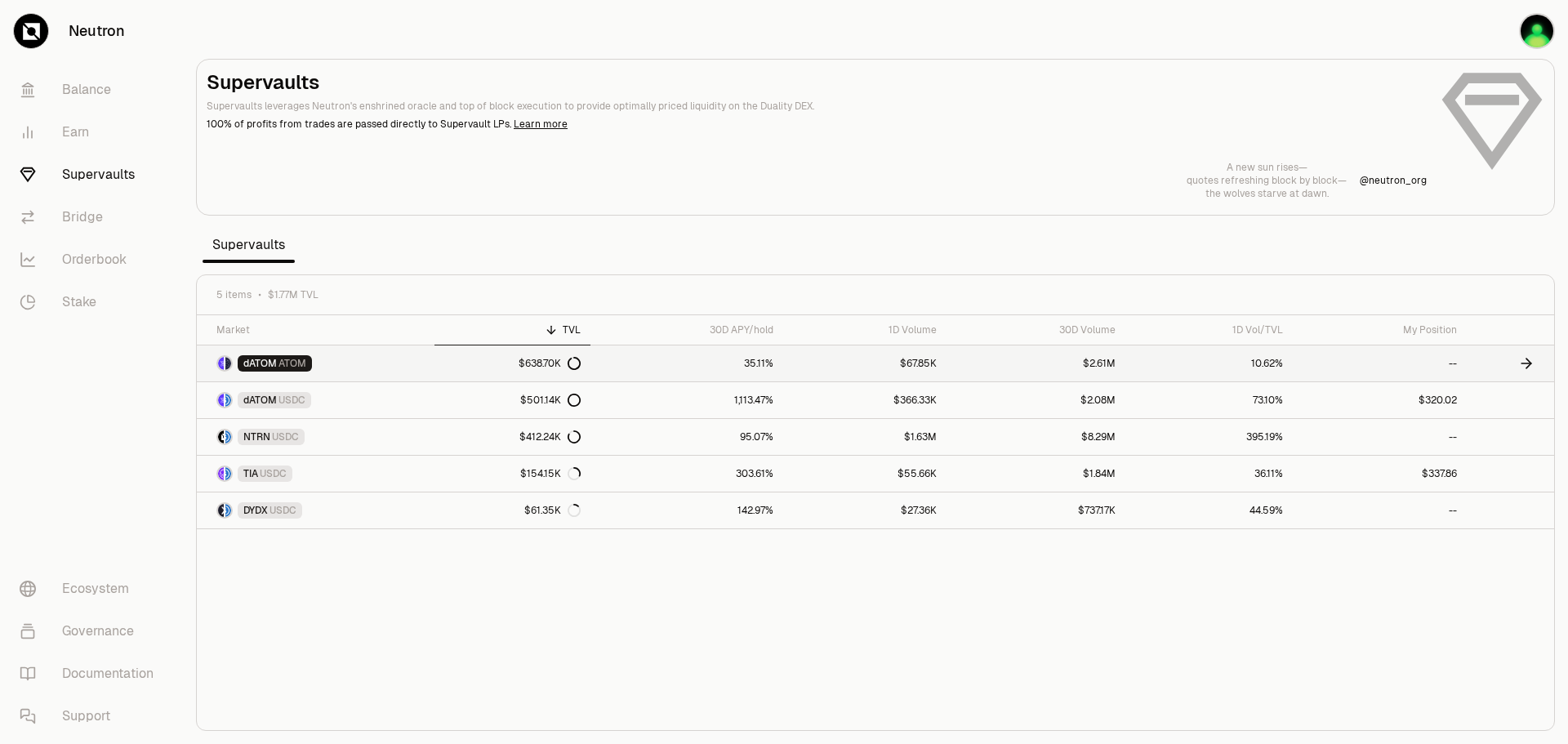
click at [531, 366] on div "$638.70K" at bounding box center [549, 363] width 62 height 13
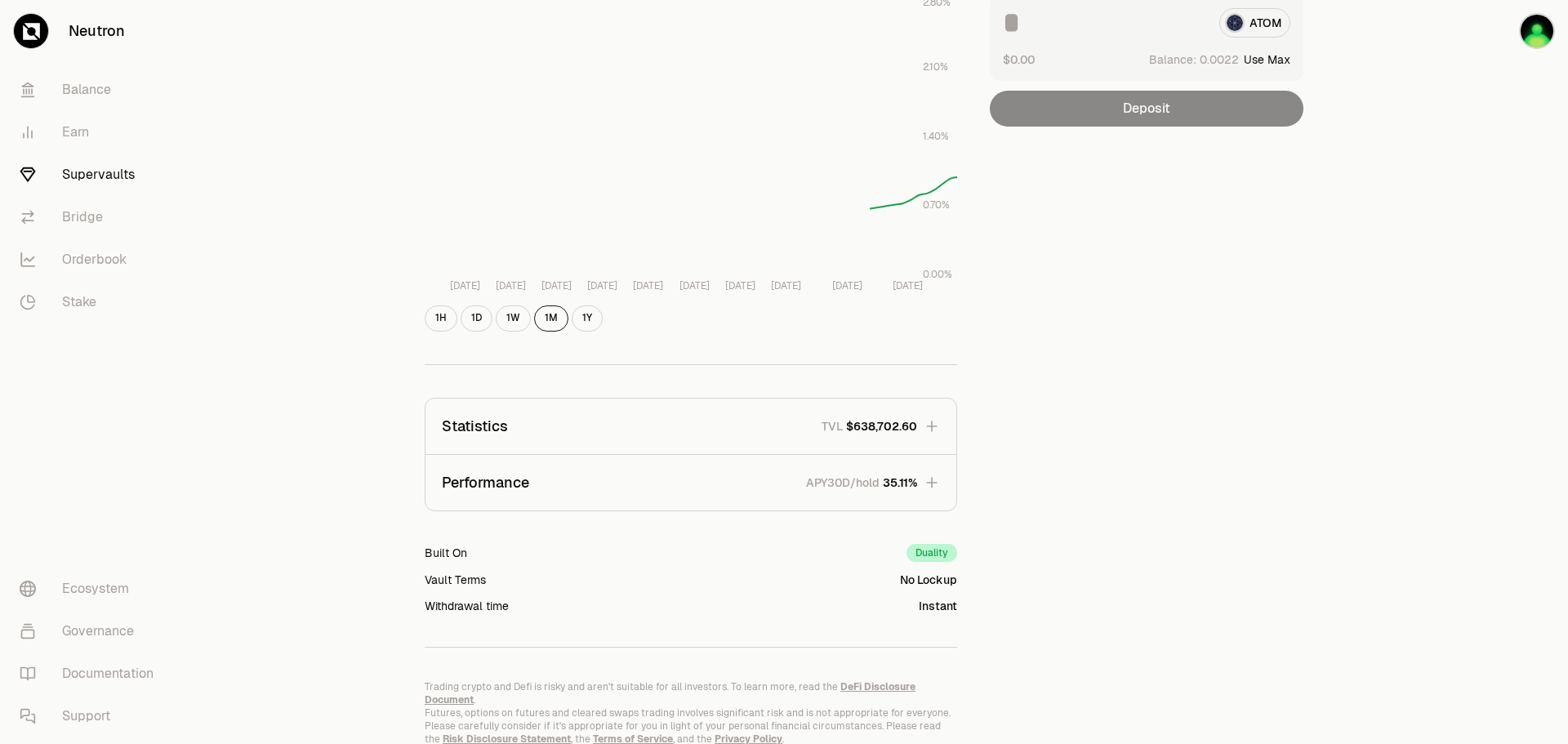
scroll to position [299, 0]
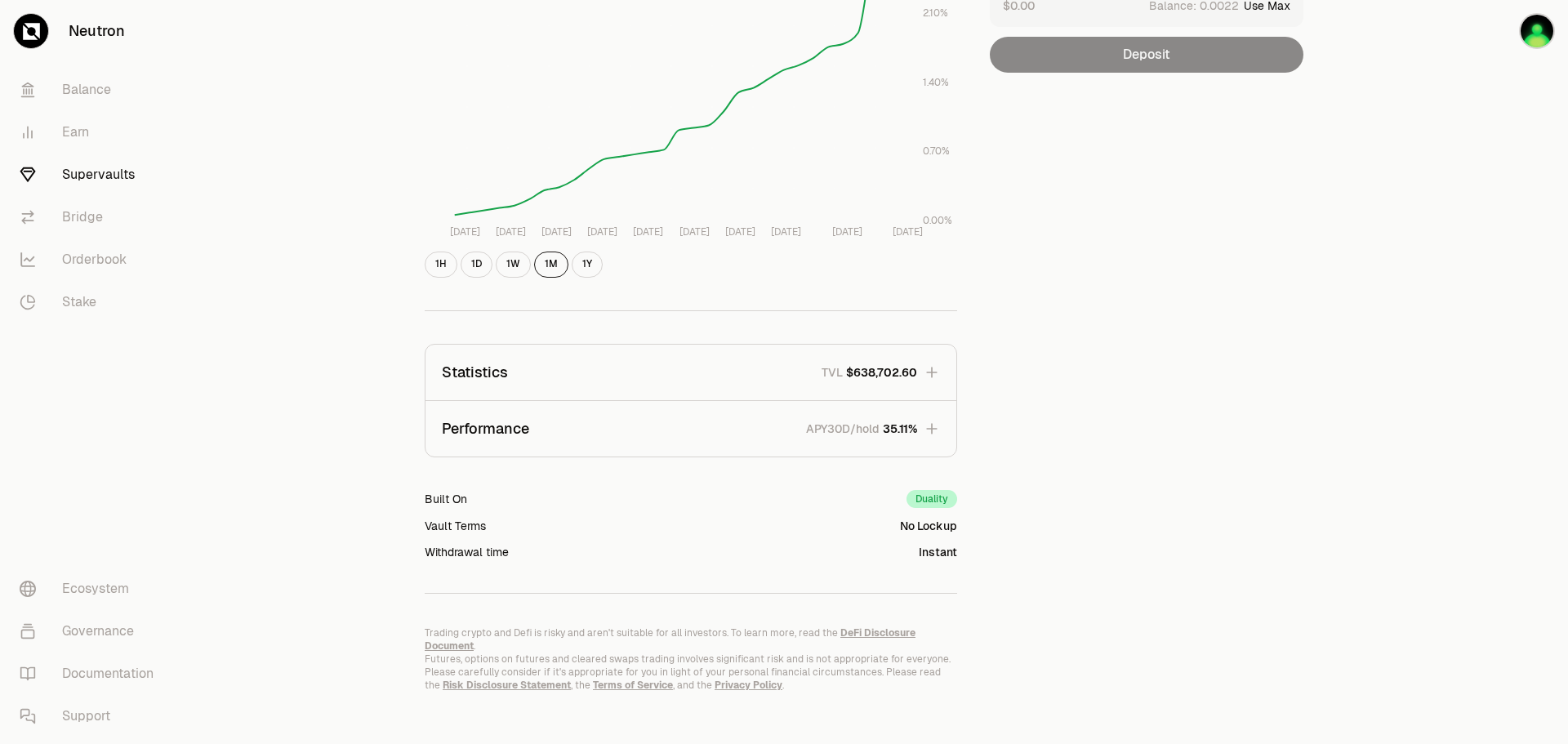
click at [842, 382] on button "Statistics TVL $638,702.60" at bounding box center [691, 372] width 531 height 56
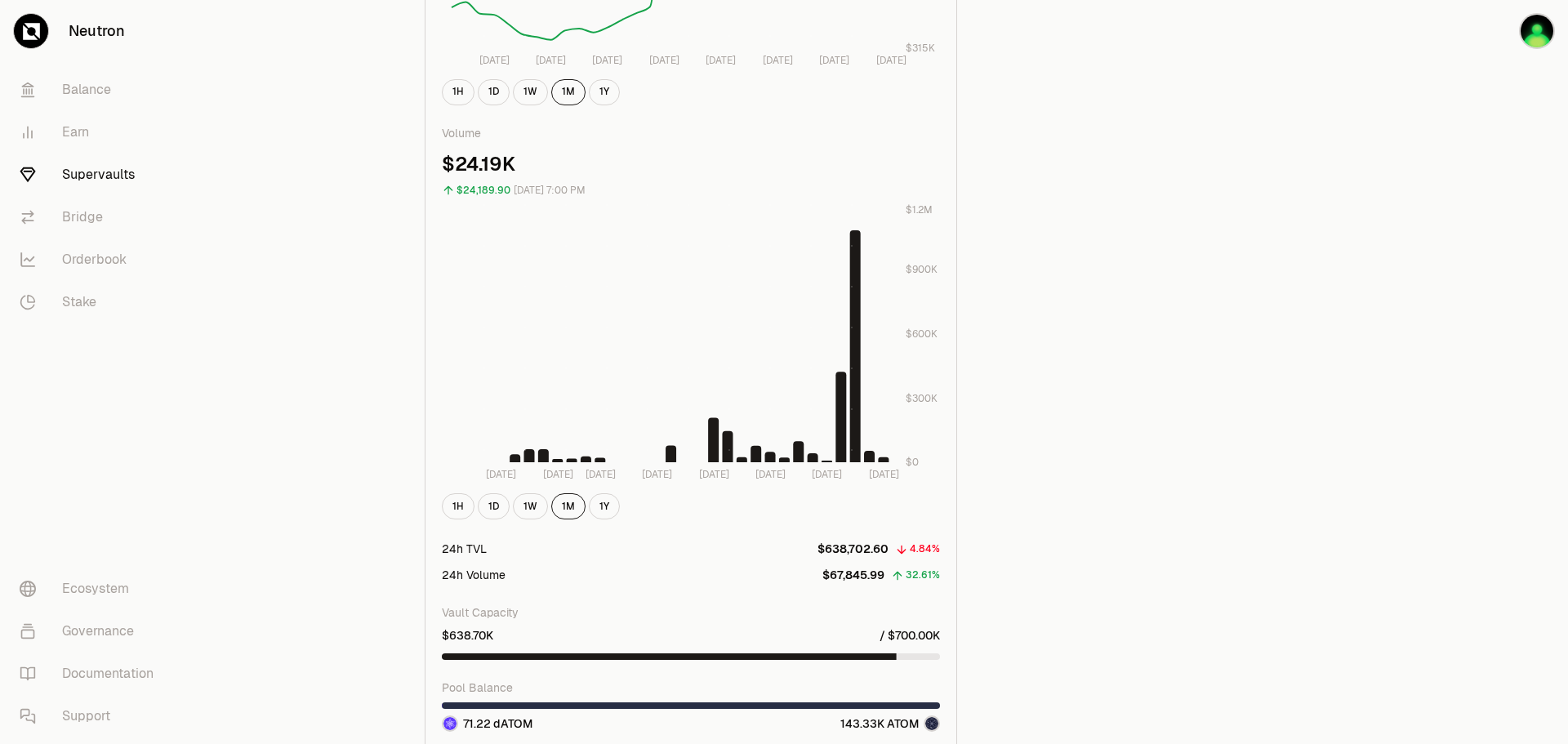
scroll to position [1116, 0]
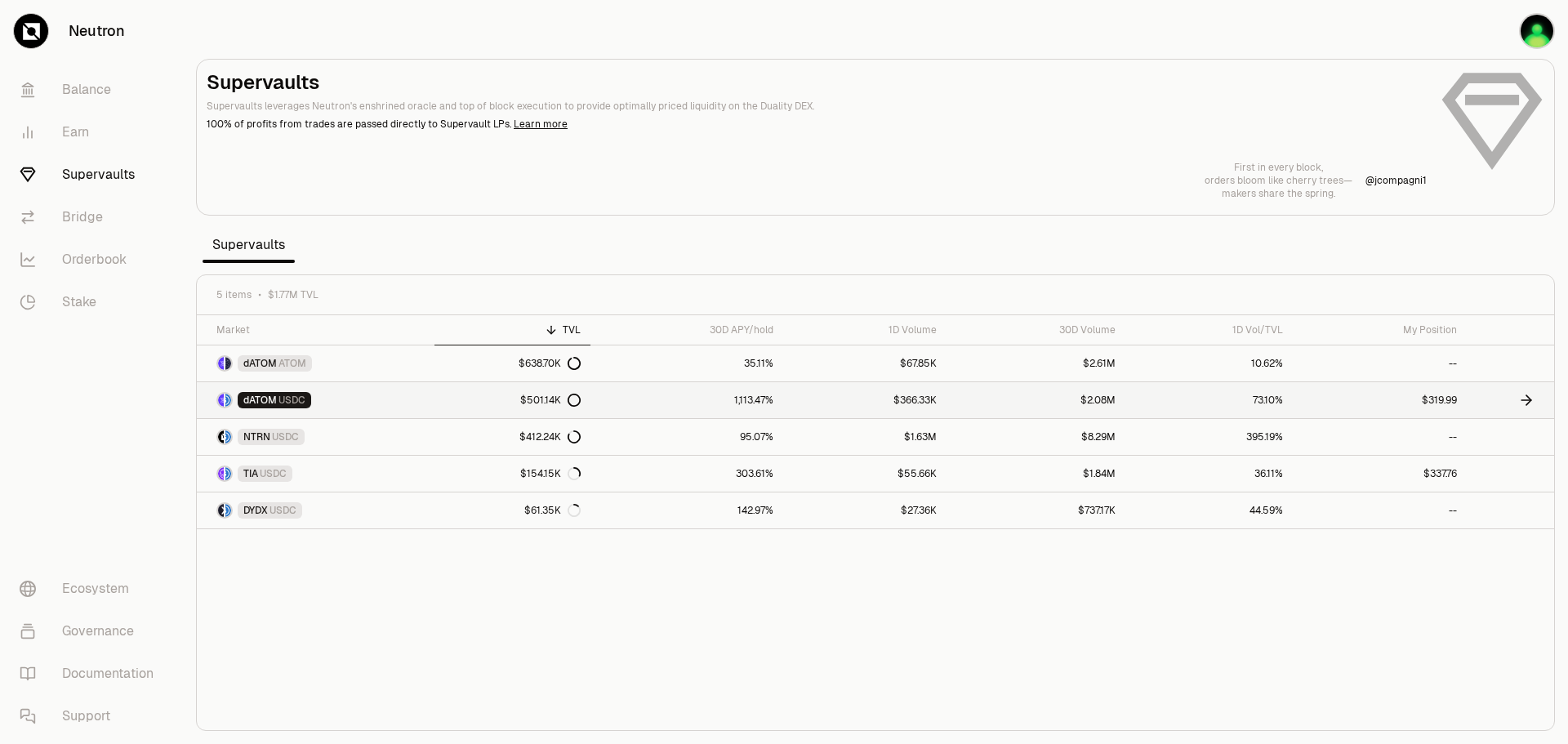
click at [401, 407] on link "dATOM USDC" at bounding box center [315, 401] width 238 height 36
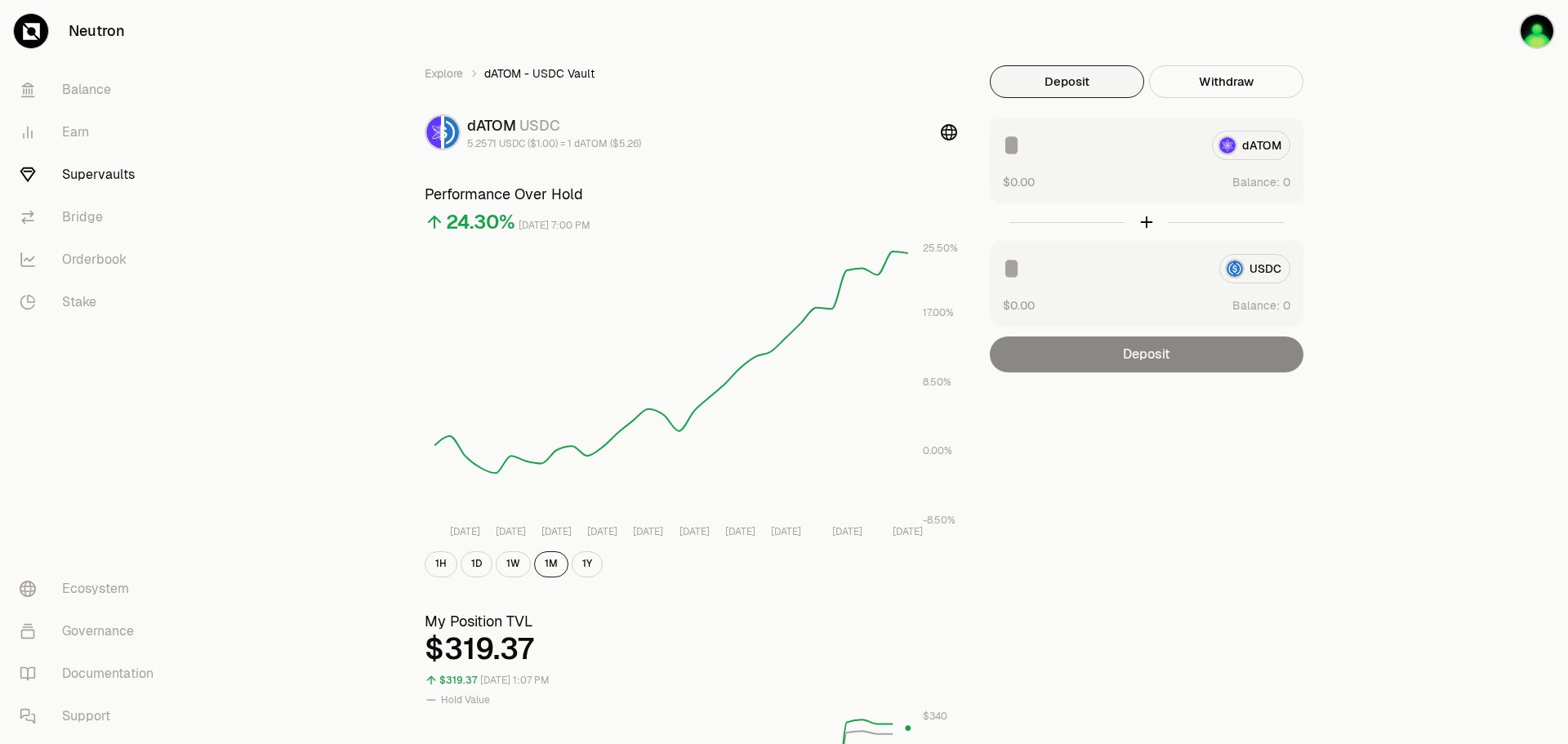
click at [105, 182] on link "Supervaults" at bounding box center [92, 175] width 170 height 43
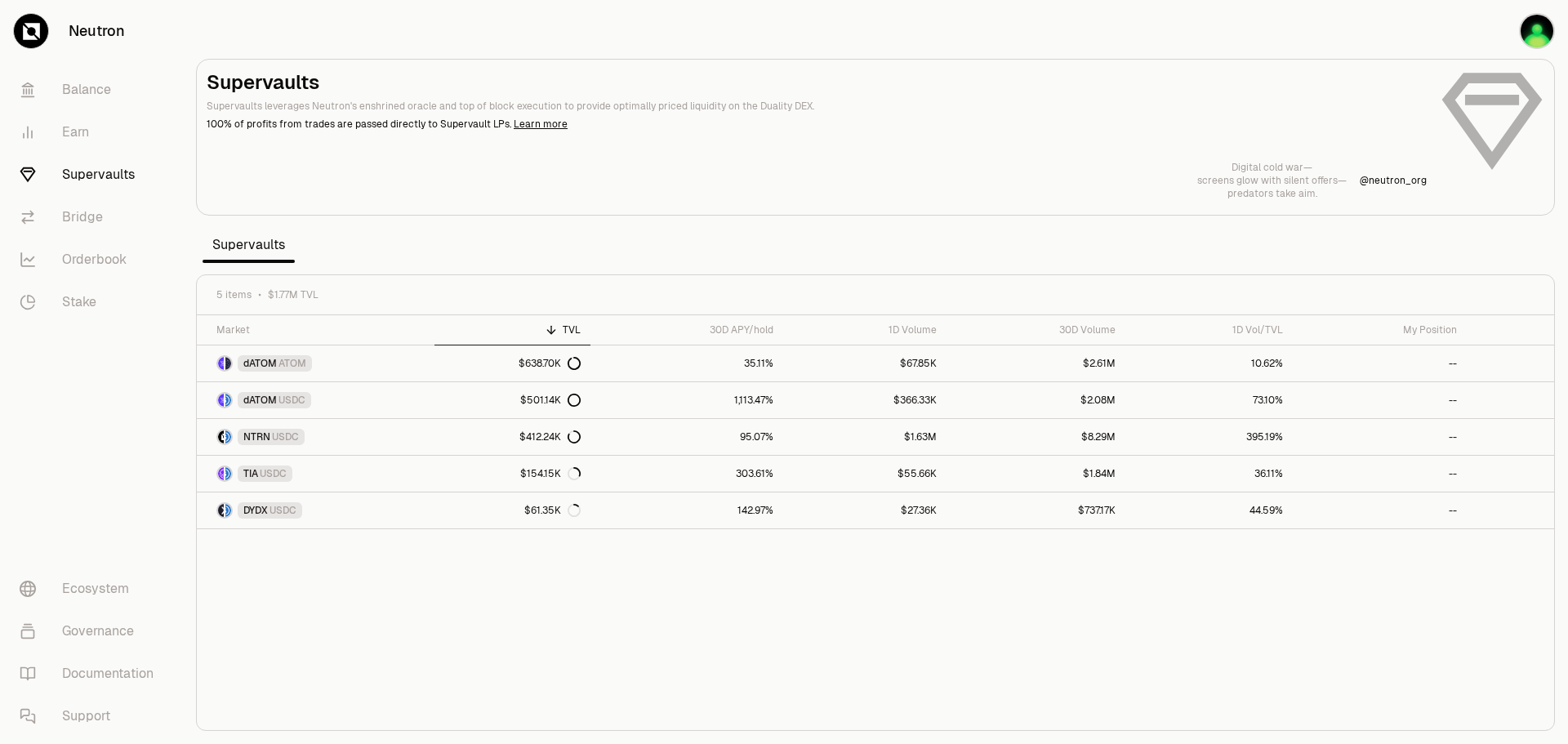
click at [93, 168] on link "Supervaults" at bounding box center [92, 175] width 170 height 43
click at [1521, 21] on img "button" at bounding box center [1537, 31] width 36 height 36
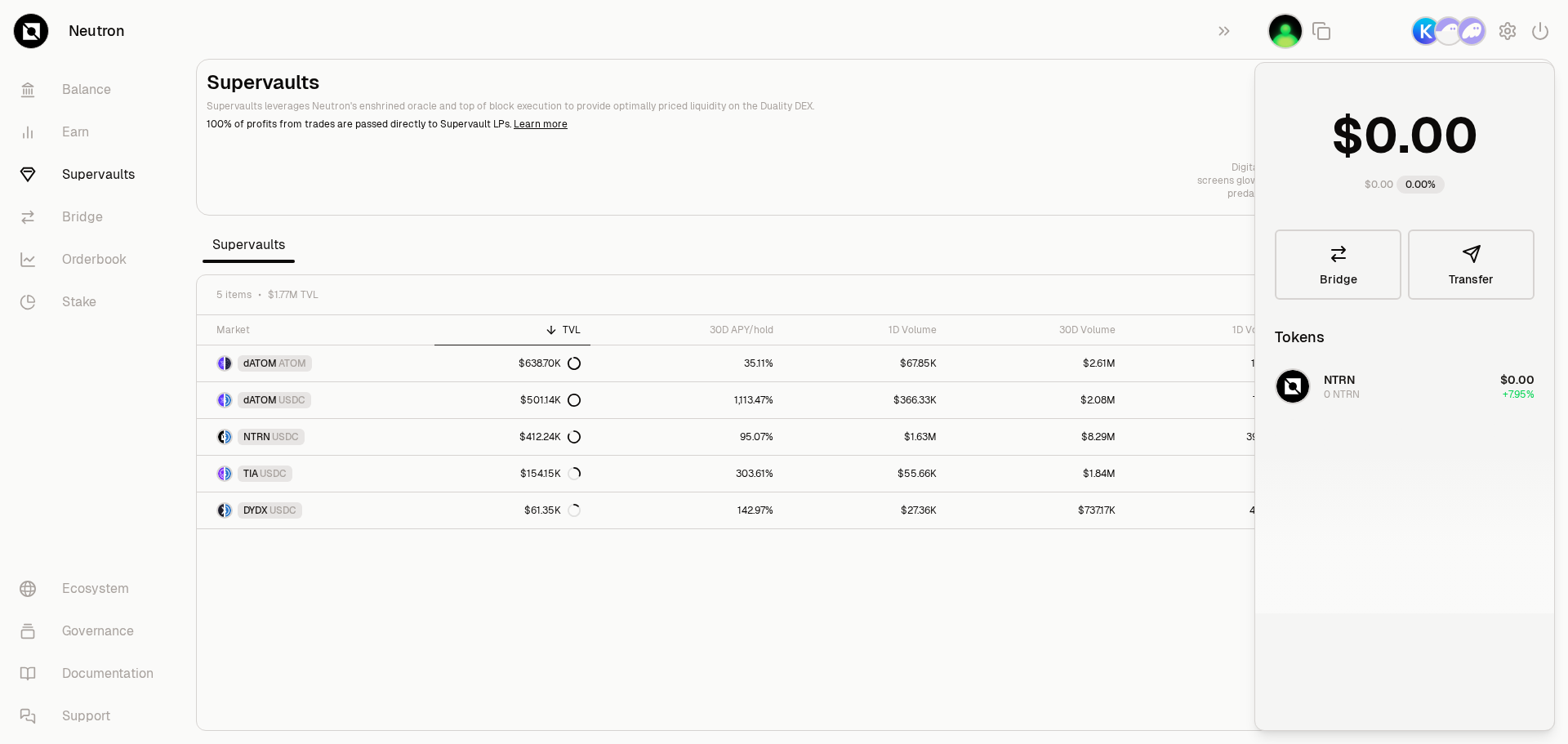
click at [1101, 138] on div "Supervaults Supervaults leverages Neutron's enshrined oracle and top of block e…" at bounding box center [875, 135] width 1337 height 130
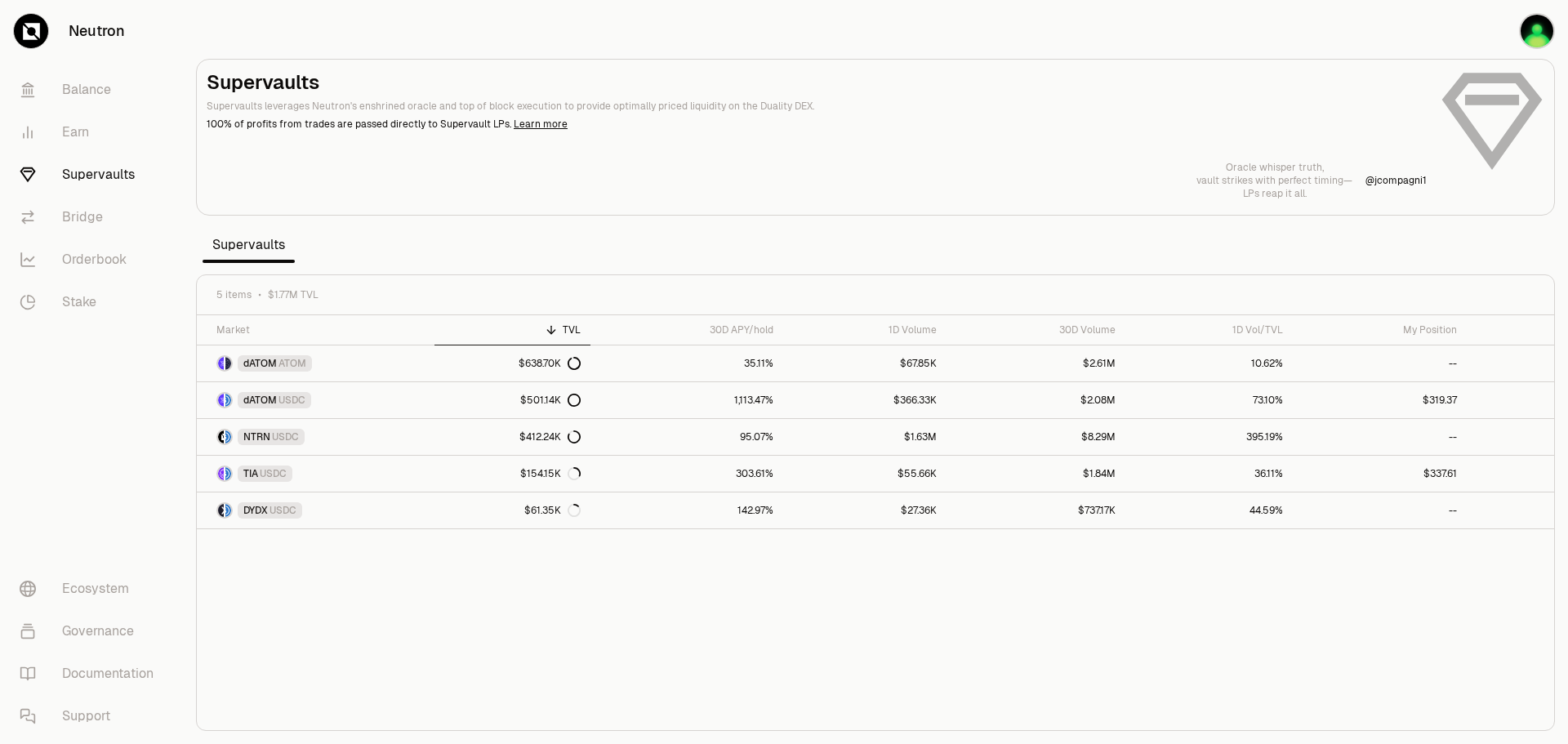
click at [852, 150] on div "Supervaults Supervaults leverages Neutron's enshrined oracle and top of block e…" at bounding box center [875, 135] width 1337 height 130
